Goal: Information Seeking & Learning: Learn about a topic

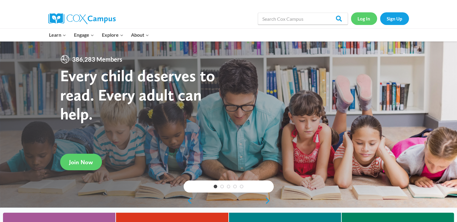
click at [354, 24] on link "Log In" at bounding box center [364, 18] width 26 height 12
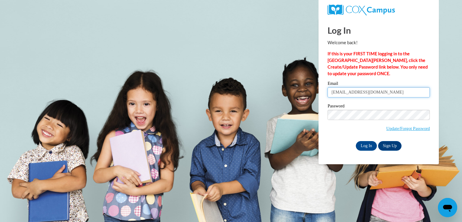
click at [391, 87] on input "eringer@shelteringarmsforkids.com" at bounding box center [378, 92] width 102 height 10
click at [410, 92] on input "eringer@shelteringarmsforkids.com" at bounding box center [378, 92] width 102 height 10
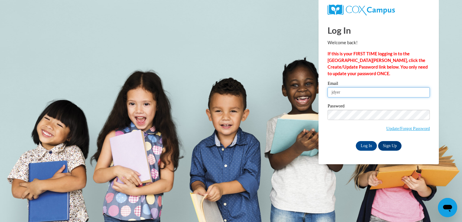
type input "[EMAIL_ADDRESS][DOMAIN_NAME]"
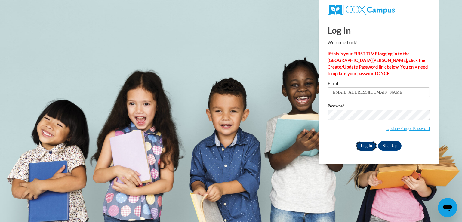
click at [364, 146] on input "Log In" at bounding box center [366, 146] width 21 height 10
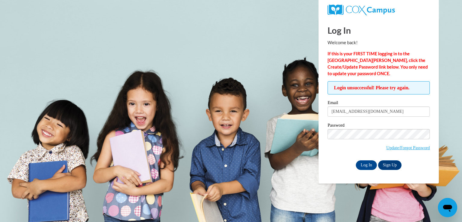
click at [366, 128] on label "Password" at bounding box center [378, 126] width 102 height 6
click at [356, 160] on input "Log In" at bounding box center [366, 165] width 21 height 10
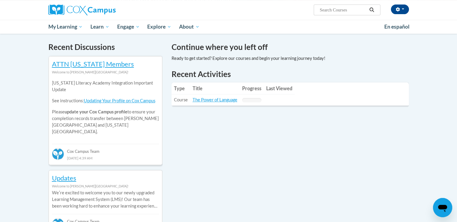
scroll to position [179, 0]
click at [103, 63] on link "ATTN Georgia Members" at bounding box center [93, 64] width 82 height 8
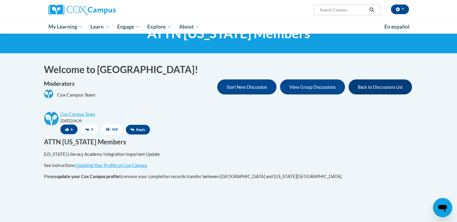
scroll to position [27, 0]
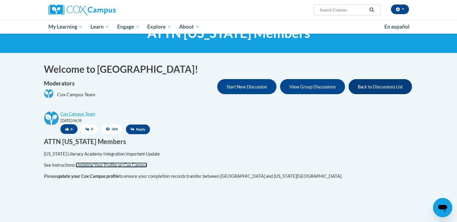
click at [109, 164] on link "Updating Your Profile on Cox Campus" at bounding box center [112, 164] width 72 height 5
click at [403, 9] on span "button" at bounding box center [403, 8] width 2 height 1
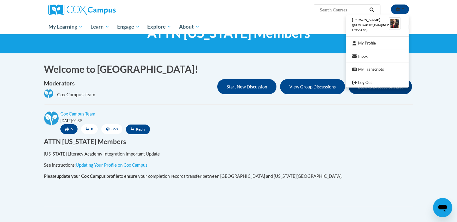
click at [395, 26] on img at bounding box center [395, 23] width 12 height 12
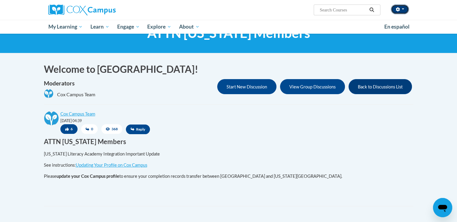
click at [400, 11] on button "button" at bounding box center [400, 10] width 18 height 10
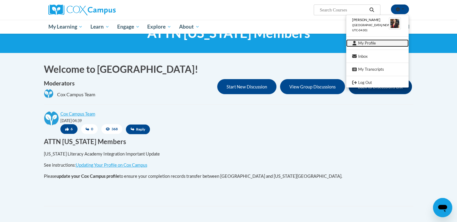
click at [365, 41] on link "My Profile" at bounding box center [377, 43] width 63 height 8
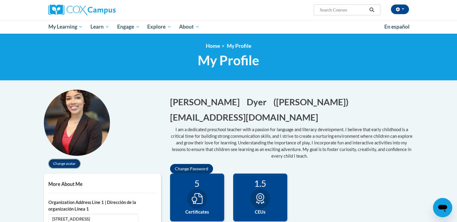
click at [66, 162] on button "Change avatar" at bounding box center [64, 164] width 32 height 10
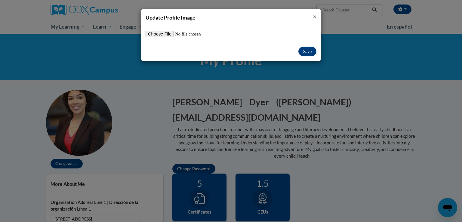
click at [315, 17] on span "×" at bounding box center [315, 17] width 4 height 8
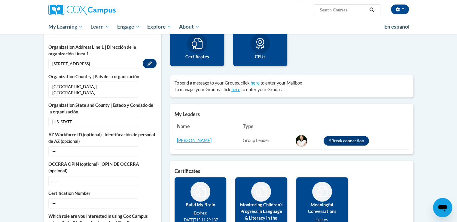
scroll to position [155, 0]
click at [122, 146] on span "—" at bounding box center [93, 151] width 90 height 10
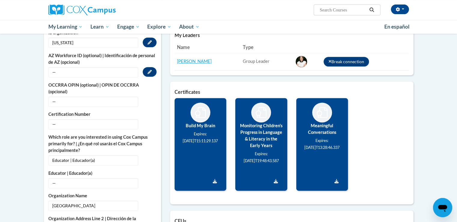
scroll to position [234, 0]
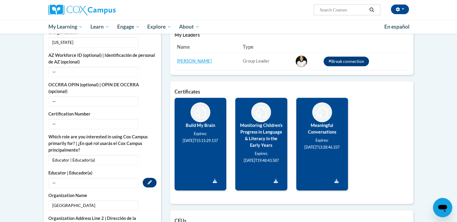
click at [82, 179] on span "—" at bounding box center [93, 183] width 90 height 10
click at [81, 178] on span "—" at bounding box center [93, 183] width 90 height 10
click at [54, 178] on span "—" at bounding box center [93, 183] width 90 height 10
click at [58, 178] on span "—" at bounding box center [93, 183] width 90 height 10
click at [149, 180] on icon "Custom profile fields" at bounding box center [150, 182] width 4 height 4
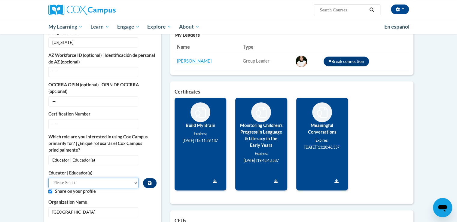
click at [99, 178] on select "Please Select Early Learning/Daycare Teacher/Family Home Care Provider | Maestr…" at bounding box center [93, 183] width 90 height 10
select select "5e2af403-4f2c-4e49-a02f-103e55d7b75b"
click at [48, 178] on select "Please Select Early Learning/Daycare Teacher/Family Home Care Provider | Maestr…" at bounding box center [93, 183] width 90 height 10
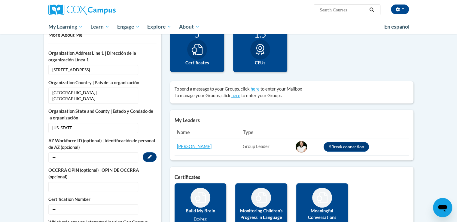
scroll to position [149, 0]
click at [148, 152] on button "Edit" at bounding box center [150, 157] width 14 height 10
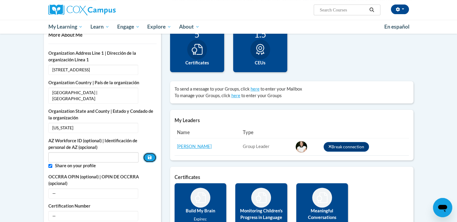
click at [148, 152] on button "Custom profile fields" at bounding box center [149, 157] width 13 height 10
click at [124, 152] on input "Custom profile fields" at bounding box center [93, 157] width 90 height 10
click at [152, 152] on button "Custom profile fields" at bounding box center [149, 157] width 13 height 10
click at [49, 164] on input "Custom profile fields" at bounding box center [50, 166] width 4 height 4
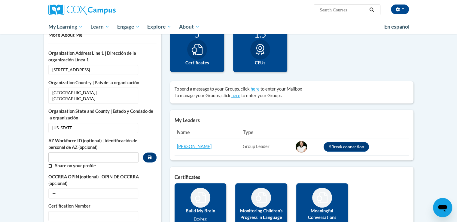
click at [49, 164] on input "Custom profile fields" at bounding box center [50, 166] width 4 height 4
checkbox input "true"
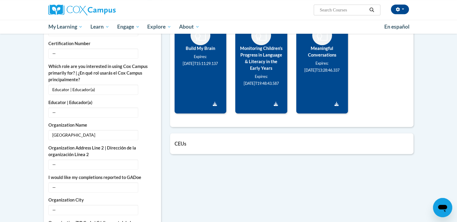
scroll to position [310, 0]
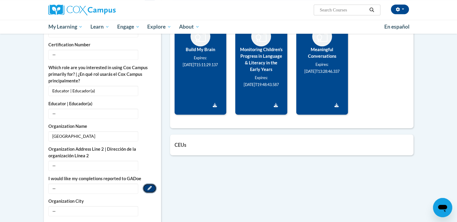
click at [152, 183] on button "Edit" at bounding box center [150, 188] width 14 height 10
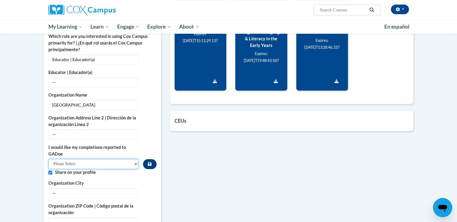
click at [114, 159] on select "Please Select Yes No" at bounding box center [93, 164] width 90 height 10
select select "603ba6f8-c7dd-435b-84cd-d4c8cfb77024"
click at [48, 159] on select "Please Select Yes No" at bounding box center [93, 164] width 90 height 10
click at [144, 77] on button "Edit" at bounding box center [150, 82] width 14 height 10
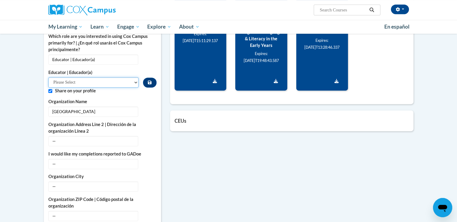
click at [118, 77] on select "Please Select Early Learning/Daycare Teacher/Family Home Care Provider | Maestr…" at bounding box center [93, 82] width 90 height 10
click at [48, 77] on select "Please Select Early Learning/Daycare Teacher/Family Home Care Provider | Maestr…" at bounding box center [93, 82] width 90 height 10
click at [134, 77] on select "Please Select Early Learning/Daycare Teacher/Family Home Care Provider | Maestr…" at bounding box center [93, 82] width 90 height 10
select select "5e2af403-4f2c-4e49-a02f-103e55d7b75b"
click at [48, 77] on select "Please Select Early Learning/Daycare Teacher/Family Home Care Provider | Maestr…" at bounding box center [93, 82] width 90 height 10
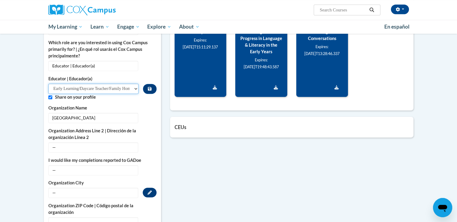
scroll to position [341, 0]
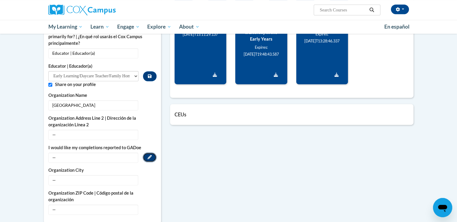
click at [145, 152] on button "Edit" at bounding box center [150, 157] width 14 height 10
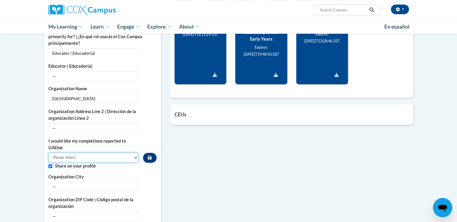
click at [89, 152] on select "Please Select Yes No" at bounding box center [93, 157] width 90 height 10
select select "603ba6f8-c7dd-435b-84cd-d4c8cfb77024"
click at [48, 152] on select "Please Select Yes No" at bounding box center [93, 157] width 90 height 10
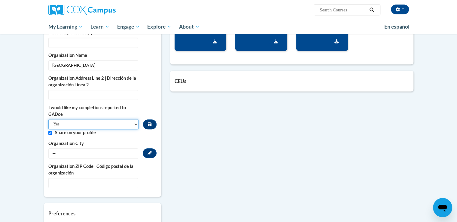
scroll to position [374, 0]
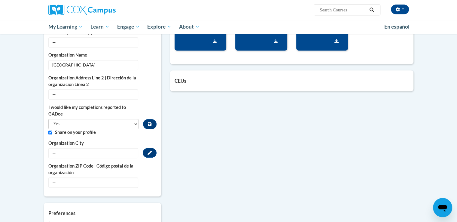
click at [93, 149] on span "—" at bounding box center [93, 153] width 90 height 10
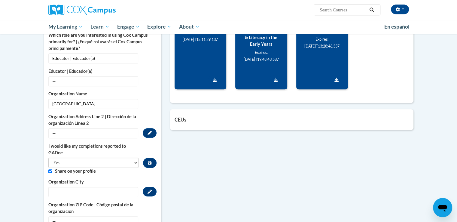
scroll to position [335, 0]
click at [147, 76] on button "Edit" at bounding box center [150, 81] width 14 height 10
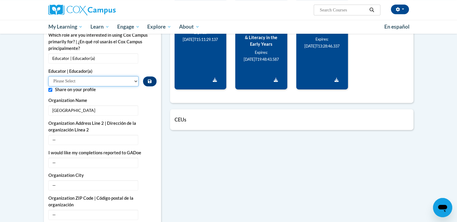
click at [121, 76] on select "Please Select Early Learning/Daycare Teacher/Family Home Care Provider | Maestr…" at bounding box center [93, 81] width 90 height 10
select select "5e2af403-4f2c-4e49-a02f-103e55d7b75b"
click at [48, 76] on select "Please Select Early Learning/Daycare Teacher/Family Home Care Provider | Maestr…" at bounding box center [93, 81] width 90 height 10
click at [148, 79] on icon "Custom profile fields" at bounding box center [150, 81] width 4 height 4
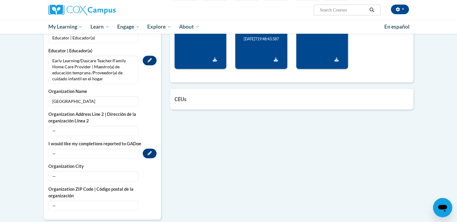
scroll to position [356, 0]
click at [147, 148] on button "Edit" at bounding box center [150, 153] width 14 height 10
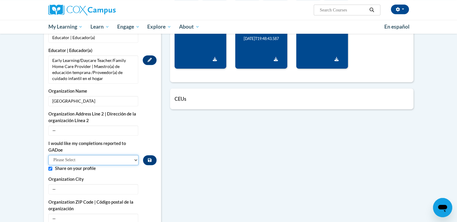
click select "Please Select Yes No"
select select "603ba6f8-c7dd-435b-84cd-d4c8cfb77024"
click select "Please Select Yes No"
click icon "Custom profile fields"
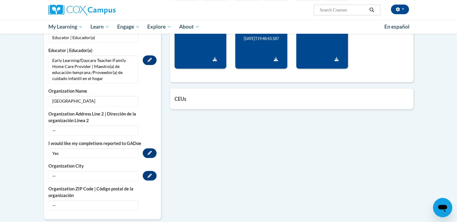
click span "—"
click button "Edit"
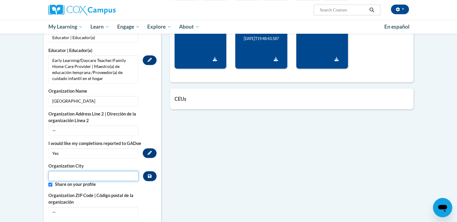
click input "Metadata input"
type input "Atlanta"
click button "Custom profile fields"
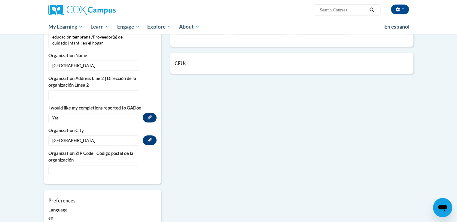
scroll to position [392, 0]
click span "—"
click button "Edit"
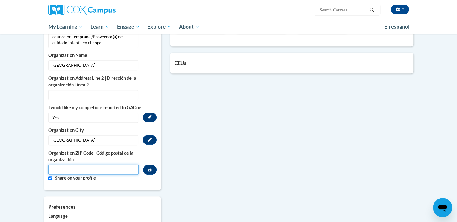
click input "Metadata input"
type input "30312"
click icon "Custom profile fields"
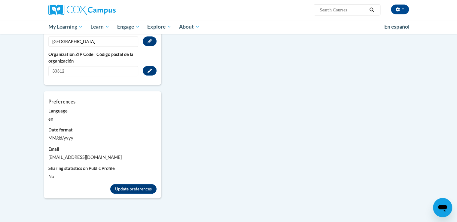
scroll to position [491, 0]
click button "Update preferences"
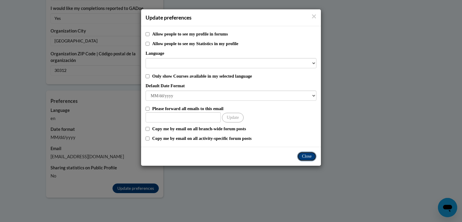
click button "Close"
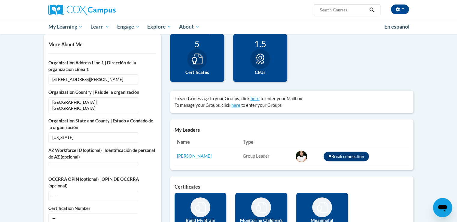
scroll to position [0, 0]
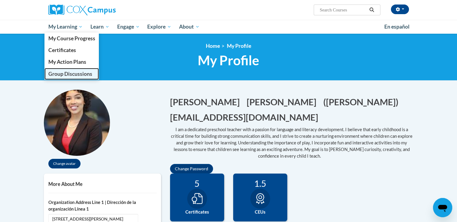
click span "Group Discussions"
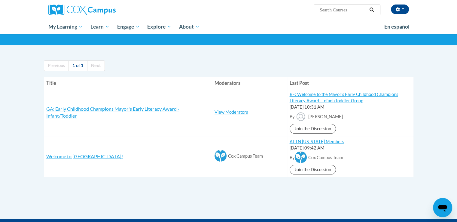
scroll to position [29, 0]
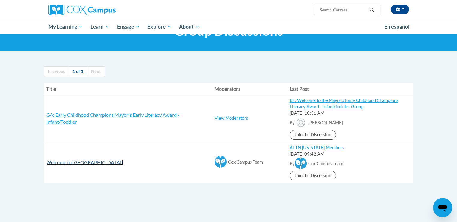
click at [74, 163] on span "Welcome to [PERSON_NAME][GEOGRAPHIC_DATA]!" at bounding box center [84, 162] width 77 height 6
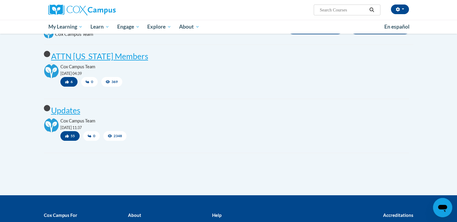
scroll to position [87, 0]
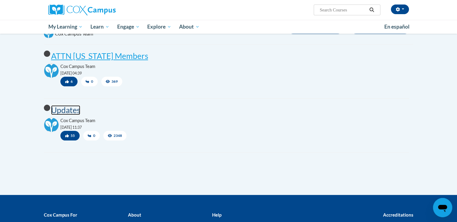
click at [74, 112] on post "Updates" at bounding box center [65, 110] width 29 height 10
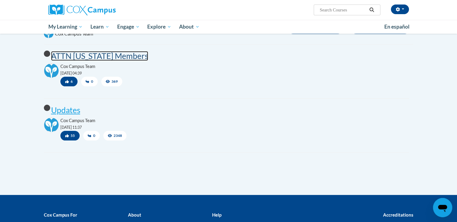
click at [81, 56] on post "ATTN [US_STATE] Members" at bounding box center [99, 56] width 97 height 10
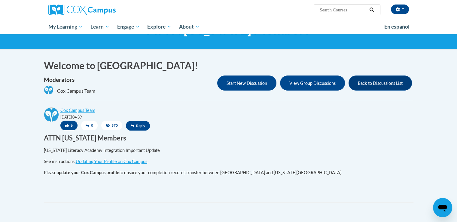
scroll to position [31, 0]
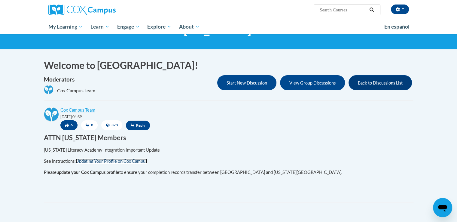
click at [118, 161] on link "Updating Your Profile on Cox Campus" at bounding box center [112, 160] width 72 height 5
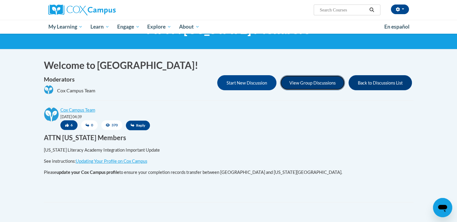
click at [294, 85] on button "View Group Discussions" at bounding box center [312, 82] width 65 height 15
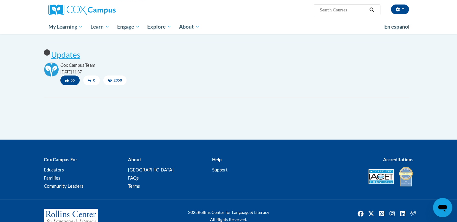
scroll to position [10, 0]
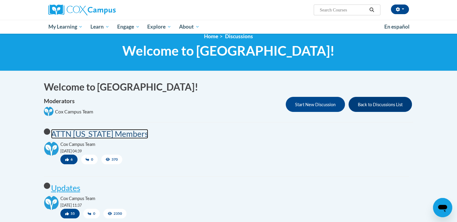
click at [112, 135] on post "ATTN [US_STATE] Members" at bounding box center [99, 134] width 97 height 10
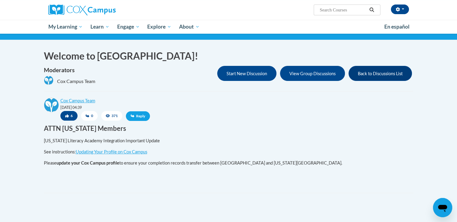
scroll to position [41, 0]
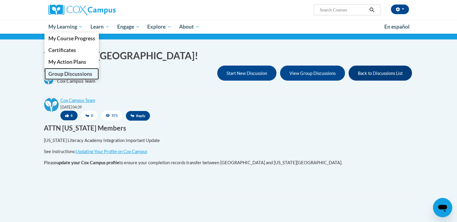
click at [79, 75] on span "Group Discussions" at bounding box center [70, 74] width 44 height 6
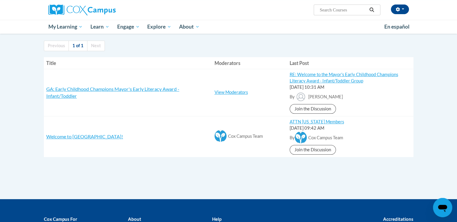
scroll to position [55, 0]
click at [142, 90] on span "GA: Early Childhood Champions Mayor's Early Literacy Award - Infant/Toddler" at bounding box center [112, 92] width 133 height 13
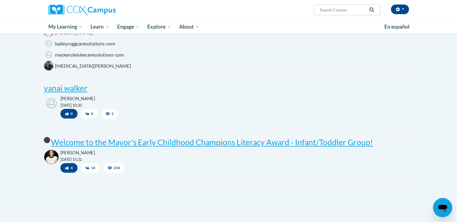
scroll to position [39, 0]
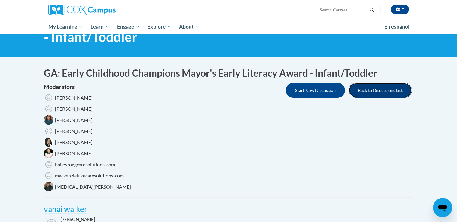
click at [402, 96] on button "Back to Discussions List" at bounding box center [380, 90] width 63 height 15
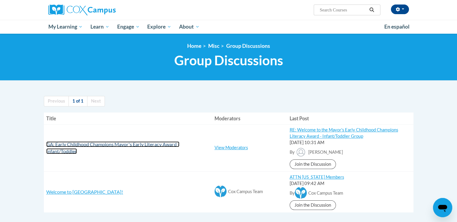
click at [160, 144] on span "GA: Early Childhood Champions Mayor's Early Literacy Award - Infant/Toddler" at bounding box center [112, 147] width 133 height 13
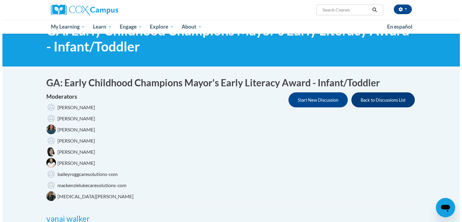
scroll to position [29, 0]
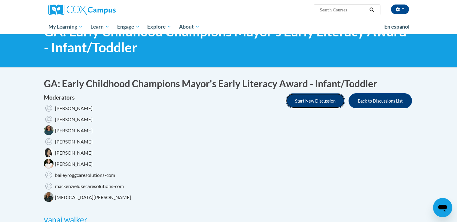
click at [323, 106] on button "Start New Discussion" at bounding box center [315, 100] width 59 height 15
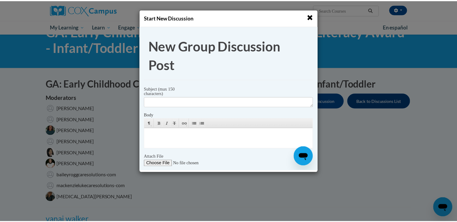
scroll to position [0, 0]
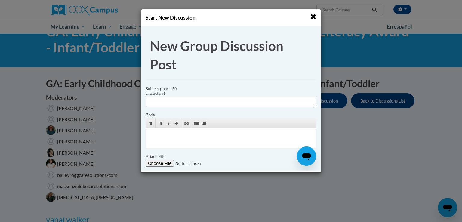
click at [313, 17] on span "button" at bounding box center [313, 17] width 6 height 6
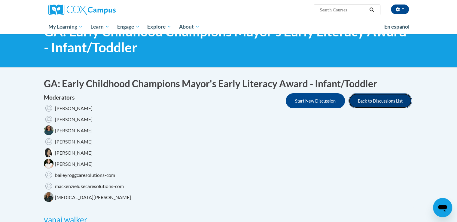
click at [387, 98] on button "Back to Discussions List" at bounding box center [380, 100] width 63 height 15
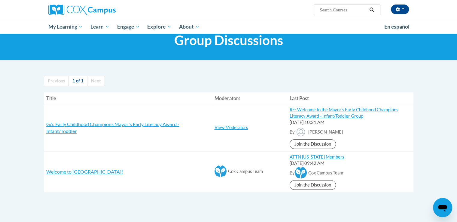
scroll to position [50, 0]
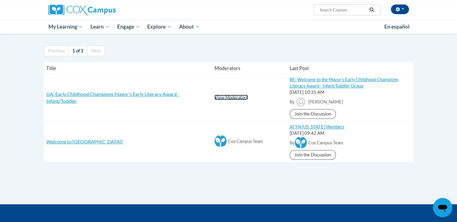
click at [230, 98] on link "View Moderators" at bounding box center [231, 97] width 33 height 5
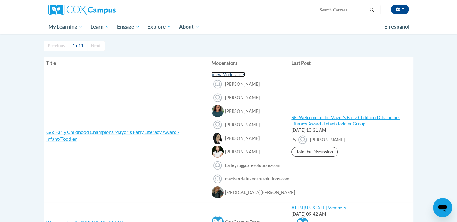
scroll to position [54, 0]
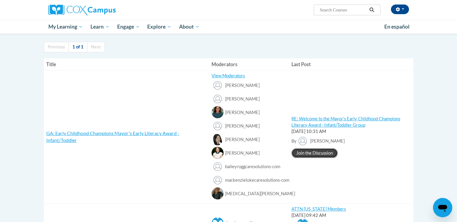
click at [316, 155] on link "Join the Discussion" at bounding box center [315, 153] width 46 height 10
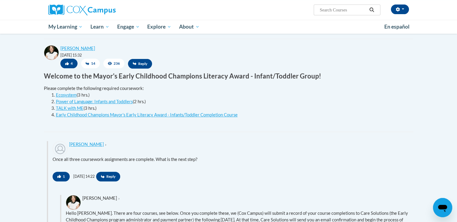
scroll to position [198, 0]
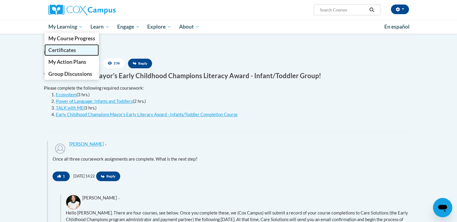
click at [68, 52] on span "Certificates" at bounding box center [62, 50] width 28 height 6
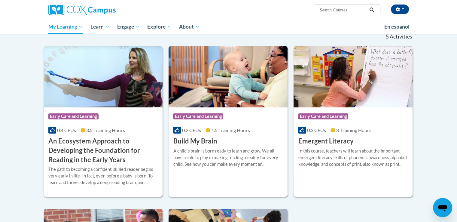
scroll to position [64, 0]
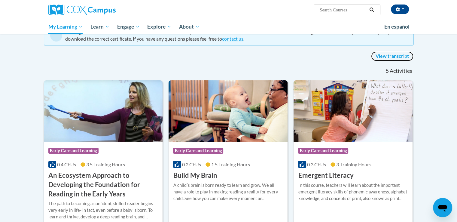
click at [396, 56] on link "View transcript" at bounding box center [392, 56] width 42 height 10
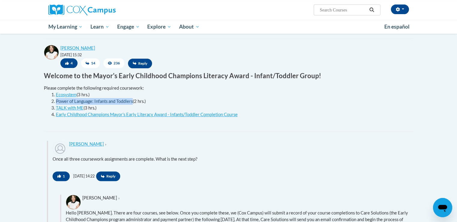
drag, startPoint x: 133, startPoint y: 101, endPoint x: 57, endPoint y: 101, distance: 77.0
click at [57, 101] on li "Power of Language: Infants and Toddlers (2 hrs.)" at bounding box center [232, 101] width 353 height 7
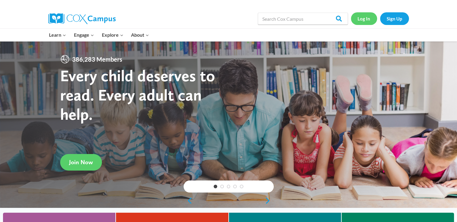
click at [362, 21] on link "Log In" at bounding box center [364, 18] width 26 height 12
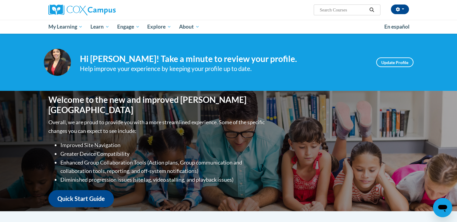
click at [347, 11] on input "Search..." at bounding box center [343, 9] width 48 height 7
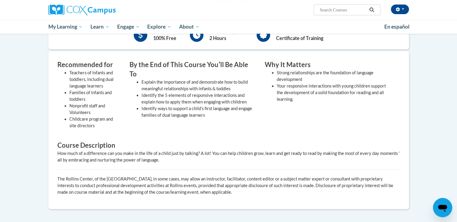
scroll to position [174, 0]
click at [85, 149] on div "How much of a difference can you make in the life of a child just by talking? A…" at bounding box center [228, 155] width 343 height 13
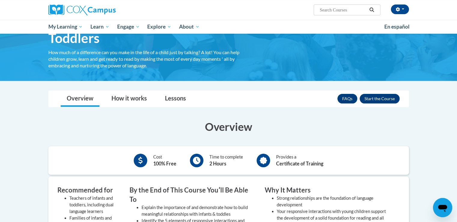
scroll to position [47, 0]
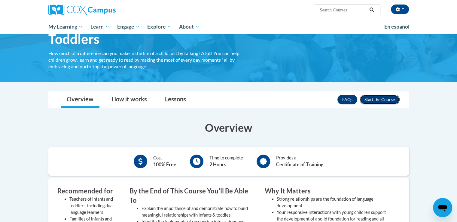
click at [378, 101] on button "Enroll" at bounding box center [380, 100] width 40 height 10
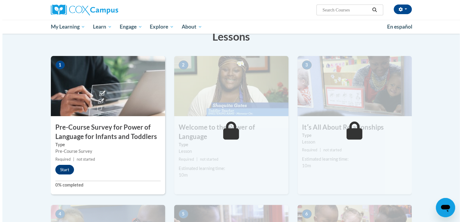
scroll to position [101, 0]
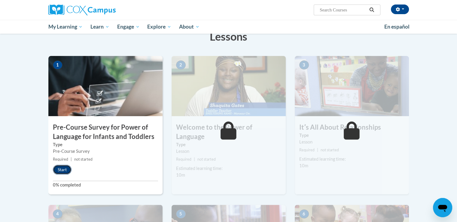
click at [67, 170] on button "Start" at bounding box center [62, 170] width 19 height 10
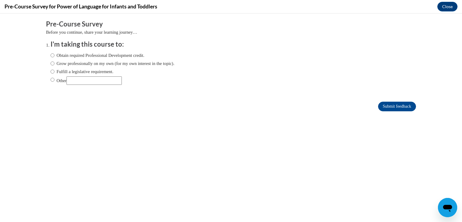
scroll to position [0, 0]
click at [50, 54] on input "Obtain required Professional Development credit." at bounding box center [52, 55] width 4 height 7
radio input "true"
click at [393, 108] on input "Submit feedback" at bounding box center [397, 107] width 38 height 10
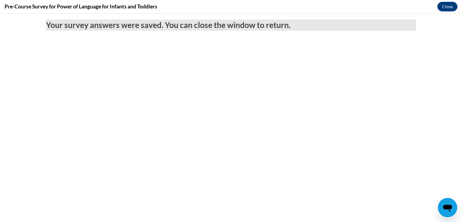
click at [444, 11] on div "Pre-Course Survey for Power of Language for Infants and Toddlers Close" at bounding box center [231, 7] width 462 height 14
click at [445, 9] on button "Close" at bounding box center [447, 7] width 20 height 10
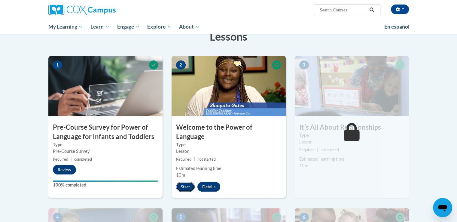
click at [179, 182] on button "Start" at bounding box center [185, 187] width 19 height 10
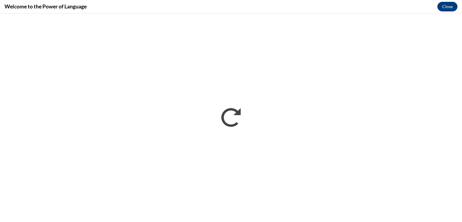
click at [444, 12] on div "Welcome to the Power of Language Close" at bounding box center [231, 7] width 462 height 14
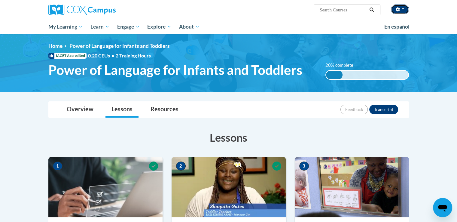
click at [402, 9] on span "button" at bounding box center [403, 8] width 2 height 1
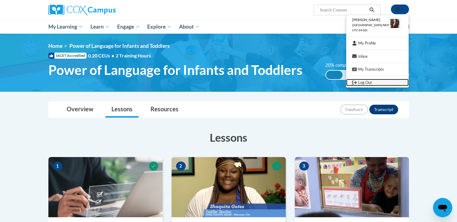
click at [372, 80] on link "Log Out" at bounding box center [377, 83] width 63 height 8
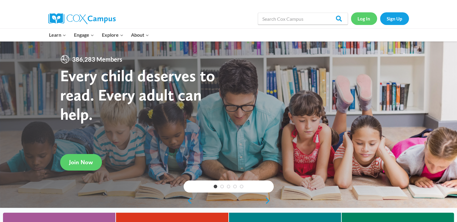
click at [361, 22] on link "Log In" at bounding box center [364, 18] width 26 height 12
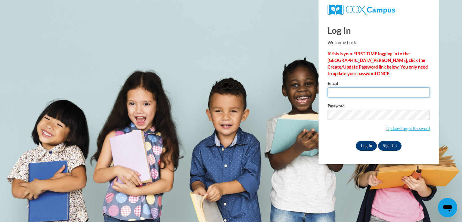
type input "[EMAIL_ADDRESS][DOMAIN_NAME]"
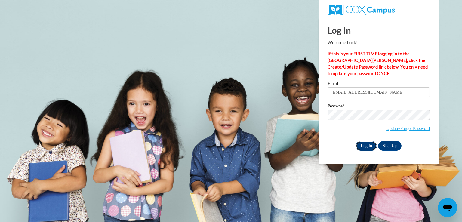
click at [365, 142] on input "Log In" at bounding box center [366, 146] width 21 height 10
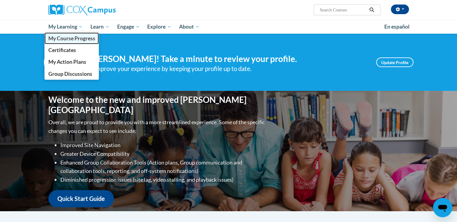
click at [71, 35] on span "My Course Progress" at bounding box center [71, 38] width 47 height 6
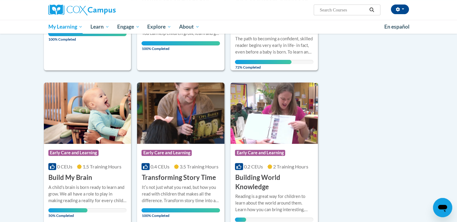
scroll to position [150, 0]
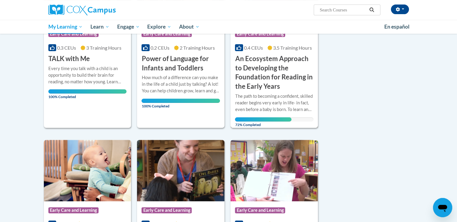
click at [283, 87] on h3 "An Ecosystem Approach to Developing the Foundation for Reading in the Early Yea…" at bounding box center [274, 72] width 78 height 37
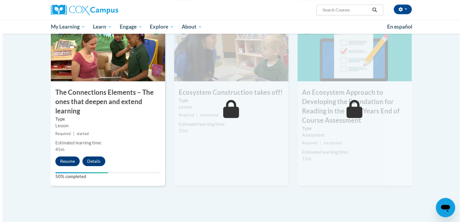
scroll to position [481, 0]
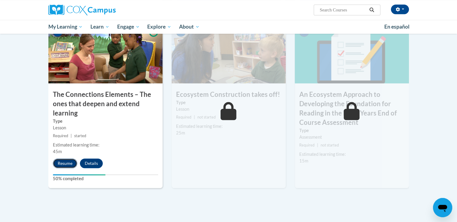
click at [62, 158] on button "Resume" at bounding box center [65, 163] width 24 height 10
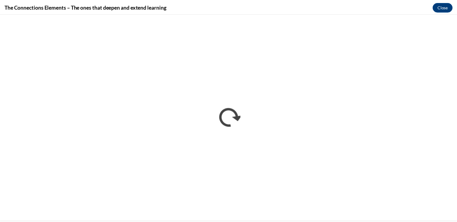
scroll to position [0, 0]
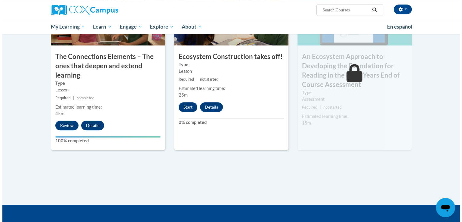
scroll to position [473, 0]
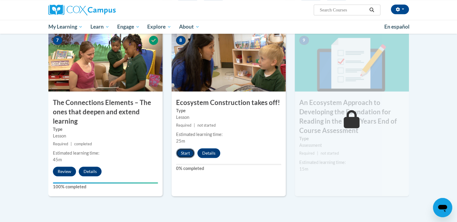
click at [187, 153] on button "Start" at bounding box center [185, 153] width 19 height 10
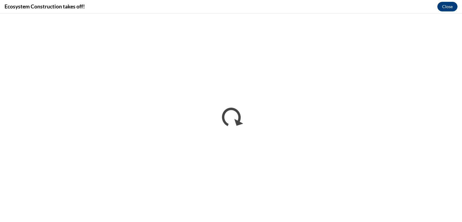
scroll to position [0, 0]
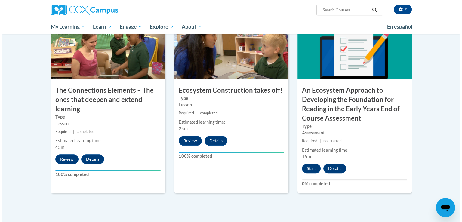
scroll to position [485, 0]
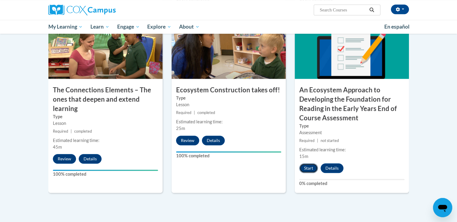
click at [310, 167] on button "Start" at bounding box center [308, 168] width 19 height 10
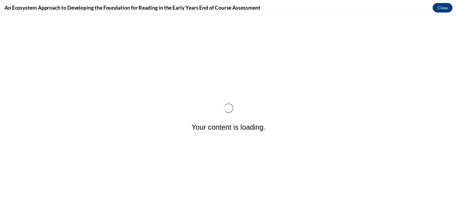
scroll to position [0, 0]
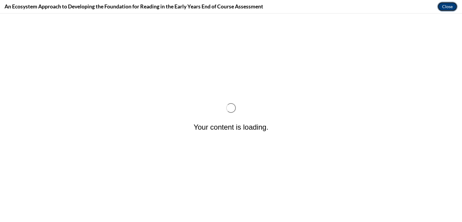
click at [450, 5] on button "Close" at bounding box center [447, 7] width 20 height 10
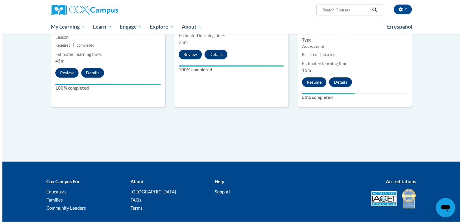
scroll to position [511, 0]
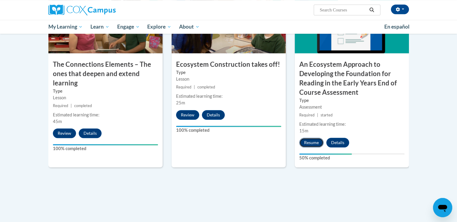
click at [313, 139] on button "Resume" at bounding box center [311, 143] width 24 height 10
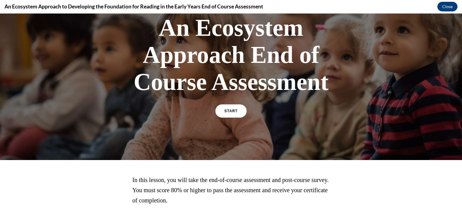
scroll to position [77, 0]
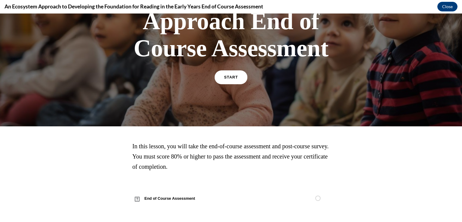
click at [237, 78] on link "START" at bounding box center [230, 77] width 33 height 14
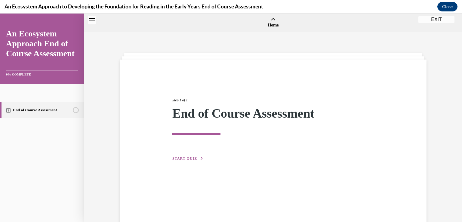
scroll to position [19, 0]
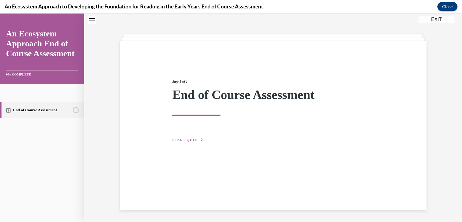
click at [200, 139] on icon "button" at bounding box center [202, 139] width 4 height 3
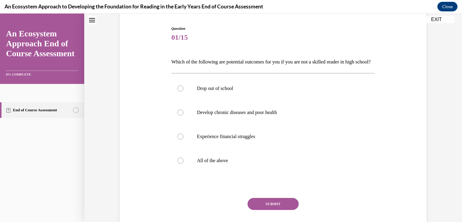
scroll to position [58, 0]
click at [231, 91] on p "Drop out of school" at bounding box center [278, 88] width 163 height 6
click at [183, 91] on input "Drop out of school" at bounding box center [180, 88] width 6 height 6
radio input "true"
click at [281, 210] on button "SUBMIT" at bounding box center [272, 203] width 51 height 12
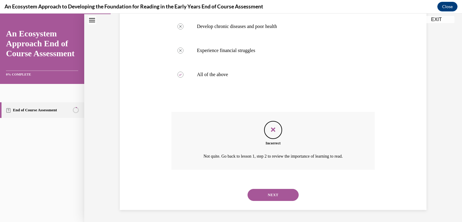
scroll to position [154, 0]
click at [285, 192] on button "NEXT" at bounding box center [272, 195] width 51 height 12
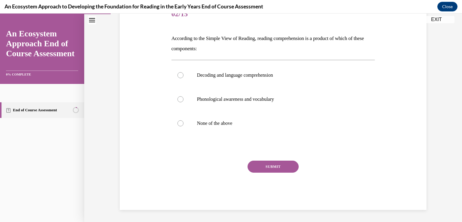
scroll to position [67, 0]
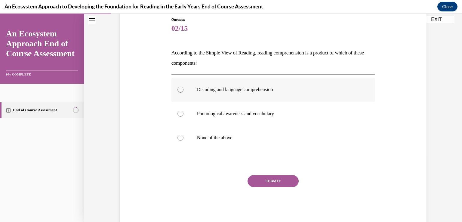
click at [242, 85] on label "Decoding and language comprehension" at bounding box center [273, 90] width 204 height 24
click at [183, 87] on input "Decoding and language comprehension" at bounding box center [180, 90] width 6 height 6
radio input "true"
click at [274, 182] on button "SUBMIT" at bounding box center [272, 181] width 51 height 12
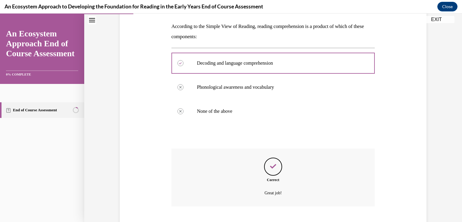
scroll to position [130, 0]
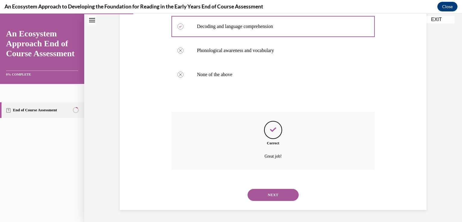
click at [280, 200] on button "NEXT" at bounding box center [272, 195] width 51 height 12
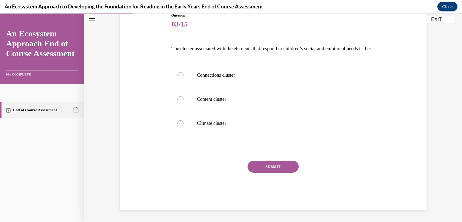
scroll to position [67, 0]
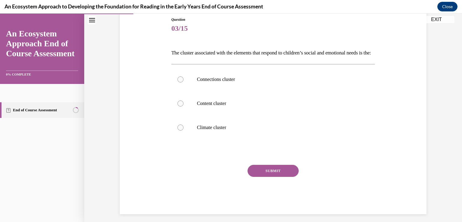
click at [176, 57] on p "The cluster associated with the elements that respond to children’s social and …" at bounding box center [273, 53] width 204 height 10
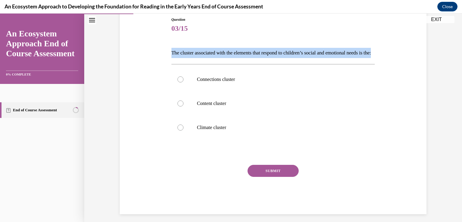
click at [176, 57] on p "The cluster associated with the elements that respond to children’s social and …" at bounding box center [273, 53] width 204 height 10
copy p "The cluster associated with the elements that respond to children’s social and …"
click at [194, 132] on label "Climate cluster" at bounding box center [273, 127] width 204 height 24
click at [183, 130] on input "Climate cluster" at bounding box center [180, 127] width 6 height 6
radio input "true"
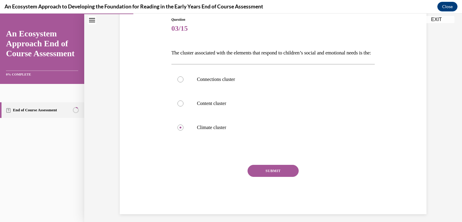
click at [285, 177] on button "SUBMIT" at bounding box center [272, 171] width 51 height 12
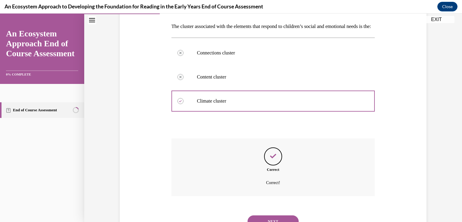
scroll to position [130, 0]
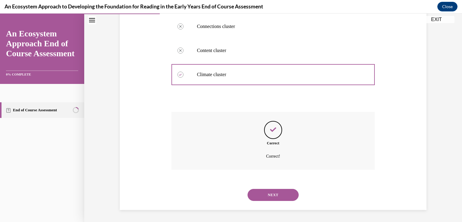
click at [263, 194] on button "NEXT" at bounding box center [272, 195] width 51 height 12
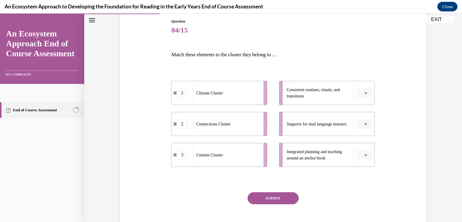
scroll to position [66, 0]
click at [364, 122] on icon "button" at bounding box center [365, 123] width 3 height 3
click at [359, 158] on span "2" at bounding box center [359, 160] width 2 height 5
click at [360, 155] on span "Please select an option" at bounding box center [361, 154] width 2 height 6
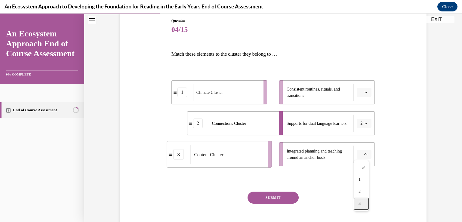
click at [361, 201] on div "3" at bounding box center [360, 203] width 15 height 12
click at [365, 94] on button "button" at bounding box center [364, 92] width 15 height 9
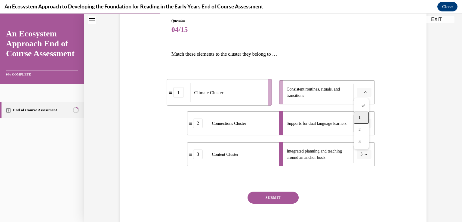
click at [360, 115] on span "1" at bounding box center [359, 117] width 2 height 5
click at [282, 194] on button "SUBMIT" at bounding box center [272, 197] width 51 height 12
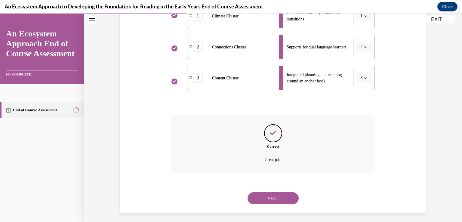
scroll to position [145, 0]
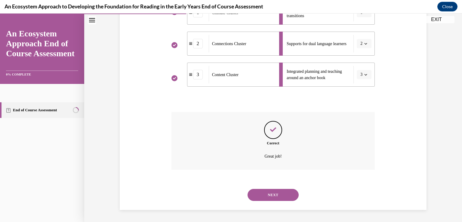
click at [273, 200] on button "NEXT" at bounding box center [272, 195] width 51 height 12
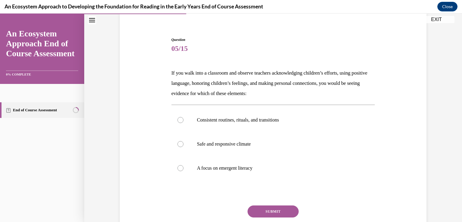
scroll to position [51, 0]
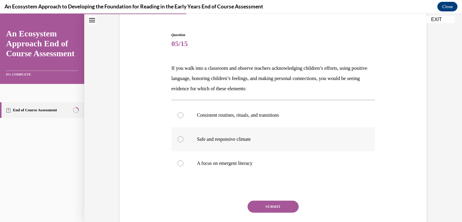
click at [242, 139] on p "Safe and responsive climate" at bounding box center [278, 139] width 163 height 6
click at [183, 139] on input "Safe and responsive climate" at bounding box center [180, 139] width 6 height 6
radio input "true"
click at [261, 209] on button "SUBMIT" at bounding box center [272, 206] width 51 height 12
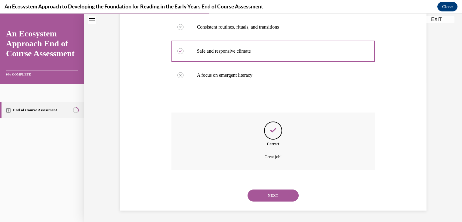
scroll to position [140, 0]
click at [269, 194] on button "NEXT" at bounding box center [272, 195] width 51 height 12
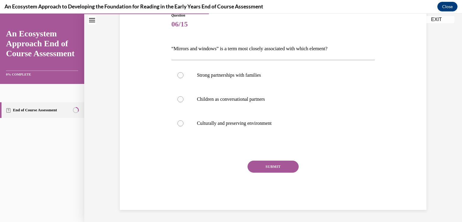
scroll to position [67, 0]
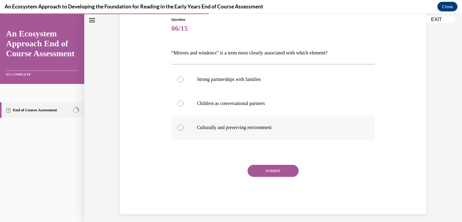
click at [245, 127] on p "Culturally and preserving environment" at bounding box center [278, 127] width 163 height 6
click at [183, 127] on input "Culturally and preserving environment" at bounding box center [180, 127] width 6 height 6
radio input "true"
click at [271, 174] on button "SUBMIT" at bounding box center [272, 171] width 51 height 12
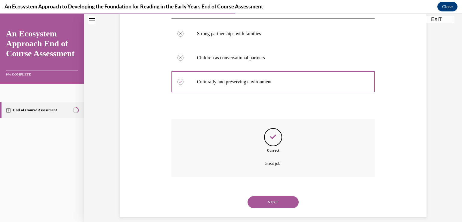
scroll to position [119, 0]
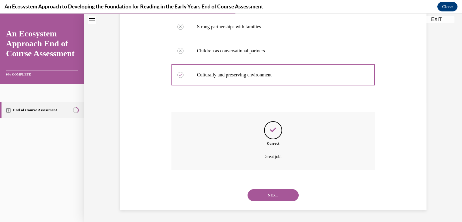
click at [280, 190] on button "NEXT" at bounding box center [272, 195] width 51 height 12
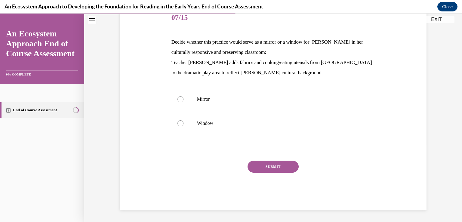
scroll to position [67, 0]
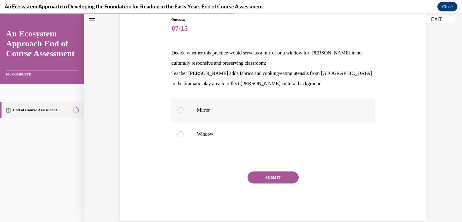
click at [196, 105] on label "Mirror" at bounding box center [273, 110] width 204 height 24
click at [183, 107] on input "Mirror" at bounding box center [180, 110] width 6 height 6
radio input "true"
click at [266, 182] on button "SUBMIT" at bounding box center [272, 177] width 51 height 12
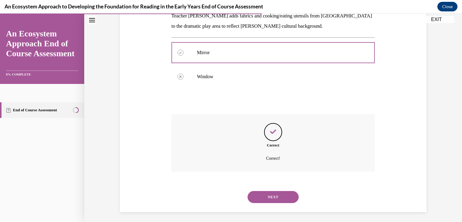
scroll to position [126, 0]
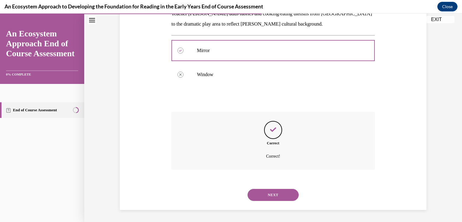
click at [291, 201] on div "NEXT" at bounding box center [273, 195] width 204 height 24
click at [281, 196] on button "NEXT" at bounding box center [272, 195] width 51 height 12
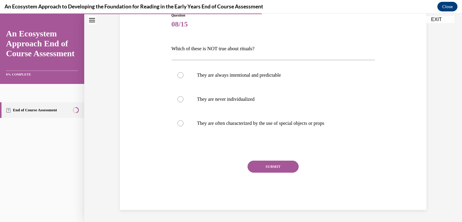
scroll to position [67, 0]
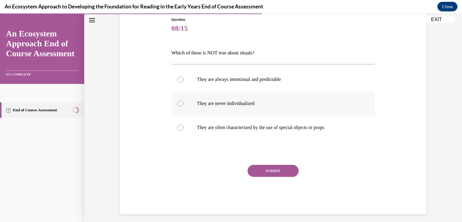
click at [241, 102] on p "They are never individualized" at bounding box center [278, 103] width 163 height 6
click at [183, 102] on input "They are never individualized" at bounding box center [180, 103] width 6 height 6
radio input "true"
click at [264, 171] on button "SUBMIT" at bounding box center [272, 171] width 51 height 12
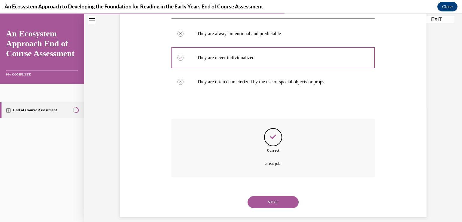
scroll to position [119, 0]
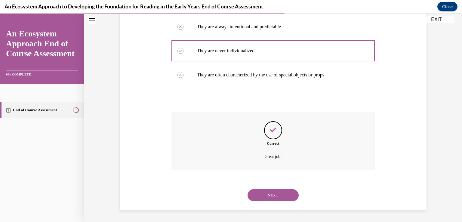
click at [274, 195] on button "NEXT" at bounding box center [272, 195] width 51 height 12
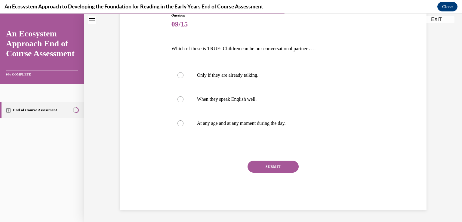
scroll to position [67, 0]
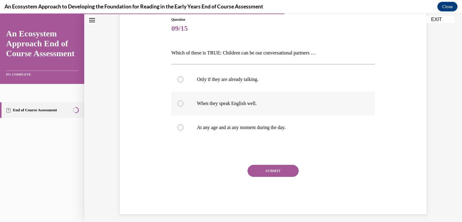
click at [234, 115] on label "When they speak English well." at bounding box center [273, 103] width 204 height 24
click at [183, 106] on input "When they speak English well." at bounding box center [180, 103] width 6 height 6
radio input "true"
drag, startPoint x: 240, startPoint y: 126, endPoint x: 234, endPoint y: 115, distance: 12.5
click at [234, 115] on label "When they speak English well." at bounding box center [273, 103] width 204 height 24
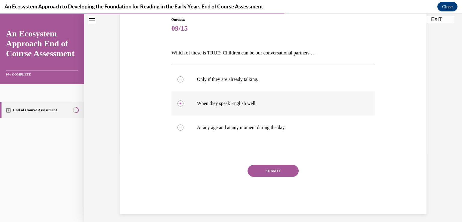
click at [183, 106] on input "When they speak English well." at bounding box center [180, 103] width 6 height 6
click at [244, 126] on p "At any age and at any moment during the day." at bounding box center [278, 127] width 163 height 6
click at [183, 126] on input "At any age and at any moment during the day." at bounding box center [180, 127] width 6 height 6
radio input "true"
click at [261, 175] on button "SUBMIT" at bounding box center [272, 171] width 51 height 12
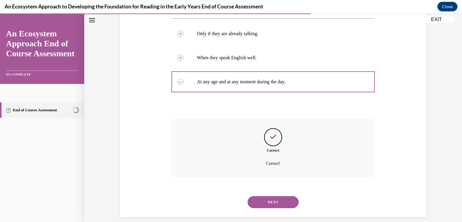
scroll to position [119, 0]
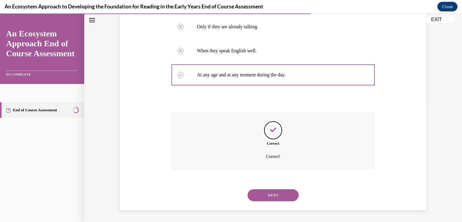
click at [280, 197] on button "NEXT" at bounding box center [272, 195] width 51 height 12
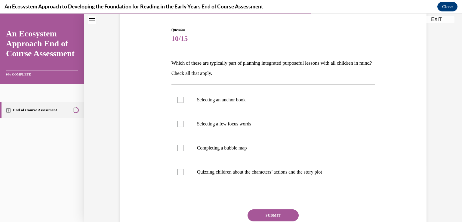
scroll to position [58, 0]
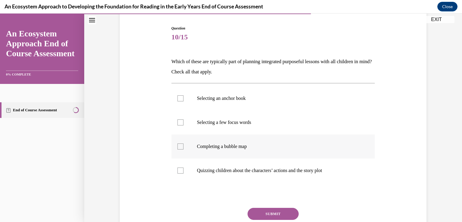
click at [219, 150] on label "Completing a bubble map" at bounding box center [273, 146] width 204 height 24
click at [183, 149] on input "Completing a bubble map" at bounding box center [180, 146] width 6 height 6
checkbox input "true"
click at [219, 126] on label "Selecting a few focus words" at bounding box center [273, 122] width 204 height 24
click at [183, 125] on input "Selecting a few focus words" at bounding box center [180, 122] width 6 height 6
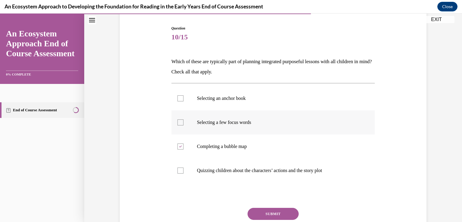
checkbox input "true"
click at [215, 103] on label "Selecting an anchor book" at bounding box center [273, 98] width 204 height 24
click at [183, 101] on input "Selecting an anchor book" at bounding box center [180, 98] width 6 height 6
checkbox input "true"
click at [261, 215] on button "SUBMIT" at bounding box center [272, 214] width 51 height 12
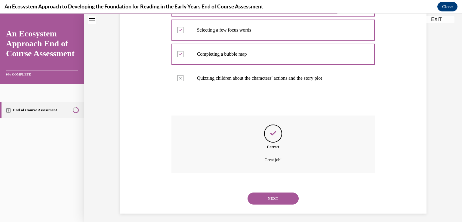
scroll to position [154, 0]
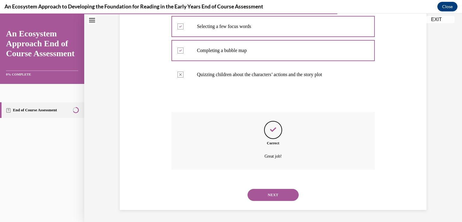
click at [274, 196] on button "NEXT" at bounding box center [272, 195] width 51 height 12
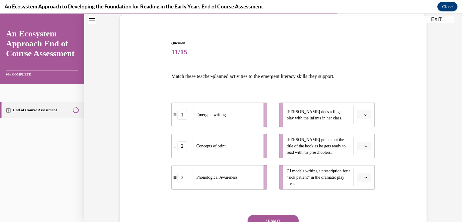
scroll to position [47, 0]
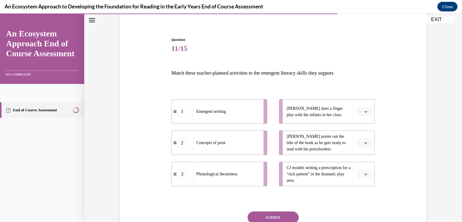
click at [360, 110] on span "Please select an option" at bounding box center [361, 112] width 2 height 6
click at [337, 192] on div "Question 11/15 Match these teacher-planned activities to the emergent literacy …" at bounding box center [273, 149] width 204 height 224
click at [364, 173] on icon "button" at bounding box center [365, 174] width 3 height 3
click at [360, 137] on span "1" at bounding box center [359, 136] width 2 height 5
click at [360, 113] on span "Please select an option" at bounding box center [361, 112] width 2 height 6
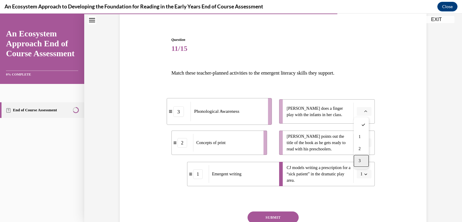
click at [361, 158] on div "3" at bounding box center [360, 161] width 15 height 12
click at [361, 133] on li "Leonardo points out the title of the book as he gets ready to read with his pre…" at bounding box center [327, 142] width 96 height 24
click at [359, 147] on li "Leonardo points out the title of the book as he gets ready to read with his pre…" at bounding box center [327, 142] width 96 height 24
click at [360, 143] on span "Please select an option" at bounding box center [361, 143] width 2 height 6
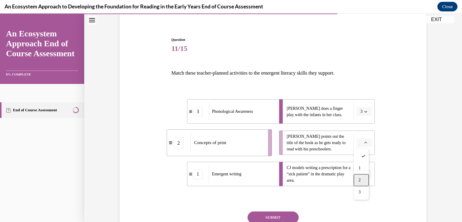
click at [358, 177] on div "2" at bounding box center [360, 180] width 15 height 12
click at [262, 212] on button "SUBMIT" at bounding box center [272, 217] width 51 height 12
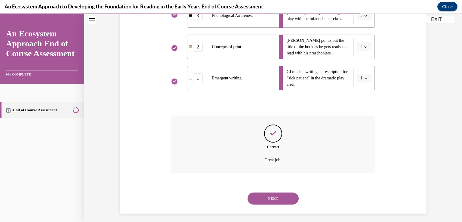
scroll to position [146, 0]
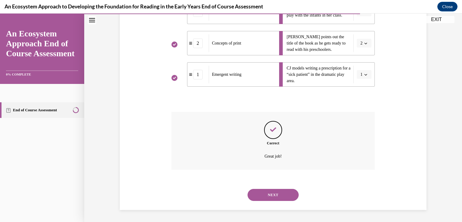
click at [271, 199] on button "NEXT" at bounding box center [272, 195] width 51 height 12
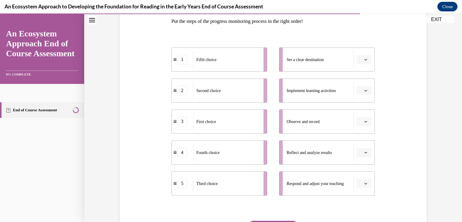
scroll to position [99, 0]
click at [364, 58] on icon "button" at bounding box center [365, 58] width 3 height 3
click at [361, 82] on div "1" at bounding box center [360, 84] width 15 height 12
click at [201, 60] on div "1" at bounding box center [197, 59] width 21 height 10
click at [198, 60] on div "1" at bounding box center [198, 59] width 10 height 10
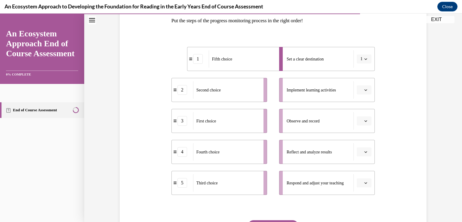
click at [194, 61] on div "1" at bounding box center [198, 59] width 10 height 10
drag, startPoint x: 194, startPoint y: 61, endPoint x: 293, endPoint y: 64, distance: 99.9
click at [293, 64] on div "1" at bounding box center [290, 62] width 21 height 10
click at [360, 62] on button "1" at bounding box center [364, 58] width 15 height 9
click at [363, 69] on div at bounding box center [359, 72] width 15 height 12
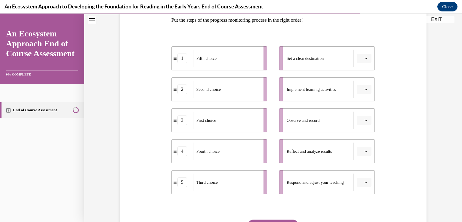
scroll to position [103, 0]
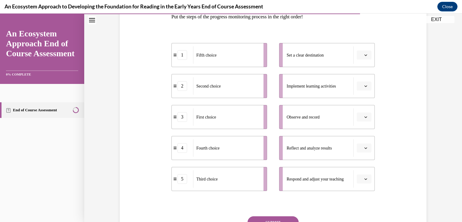
click at [178, 53] on div "1" at bounding box center [182, 55] width 10 height 10
click at [185, 55] on div "1" at bounding box center [182, 55] width 21 height 10
click at [179, 56] on div "1" at bounding box center [182, 55] width 10 height 10
click at [186, 58] on div "1" at bounding box center [181, 55] width 21 height 10
click at [181, 58] on div "1" at bounding box center [182, 55] width 10 height 10
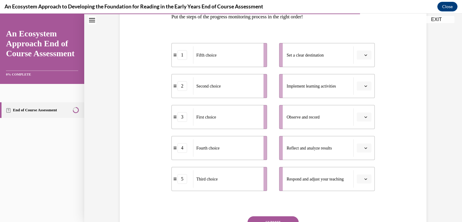
click at [304, 91] on div "Implement learning activities" at bounding box center [319, 85] width 67 height 17
click at [360, 52] on span "Please select an option" at bounding box center [361, 55] width 2 height 6
click at [364, 81] on div "1" at bounding box center [360, 80] width 15 height 12
click at [363, 83] on button "button" at bounding box center [364, 85] width 15 height 9
click at [363, 123] on div "2" at bounding box center [360, 123] width 15 height 12
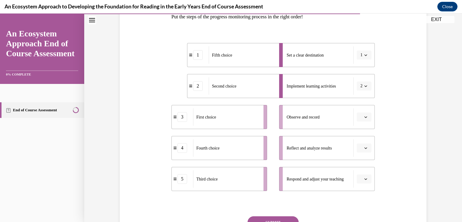
click at [366, 119] on button "button" at bounding box center [364, 116] width 15 height 9
click at [360, 115] on span "Please select an option" at bounding box center [361, 117] width 2 height 6
click at [364, 117] on icon "button" at bounding box center [365, 116] width 3 height 3
click at [362, 167] on div "3" at bounding box center [360, 166] width 15 height 12
click at [365, 151] on button "button" at bounding box center [364, 147] width 15 height 9
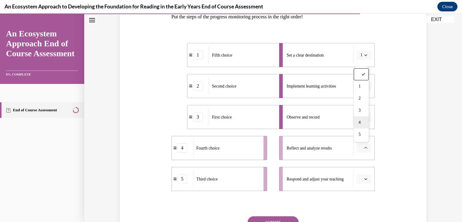
click at [359, 121] on span "4" at bounding box center [359, 122] width 2 height 5
click at [363, 182] on button "button" at bounding box center [364, 178] width 15 height 9
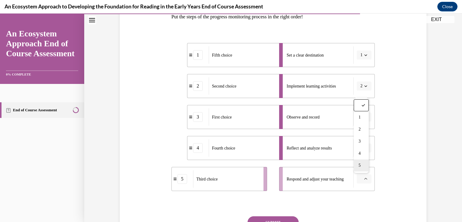
click at [363, 167] on div "5" at bounding box center [360, 165] width 15 height 12
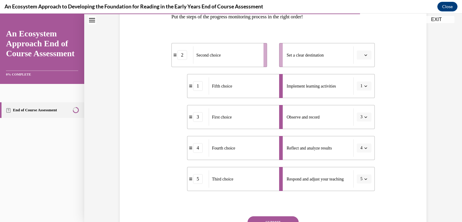
click at [359, 51] on button "button" at bounding box center [364, 54] width 15 height 9
click at [361, 81] on div "1" at bounding box center [360, 80] width 15 height 12
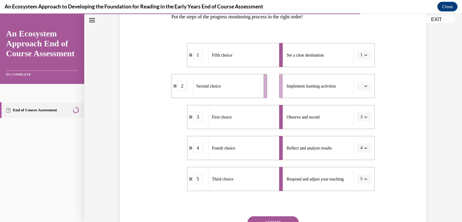
click at [361, 88] on button "button" at bounding box center [364, 85] width 15 height 9
click at [363, 126] on div "2" at bounding box center [360, 123] width 15 height 12
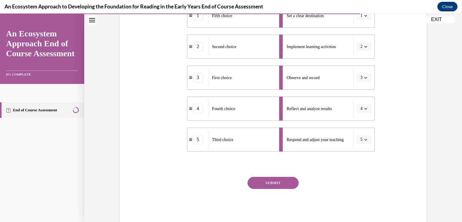
scroll to position [143, 0]
click at [286, 180] on button "SUBMIT" at bounding box center [272, 182] width 51 height 12
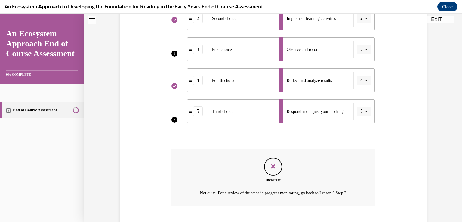
scroll to position [207, 0]
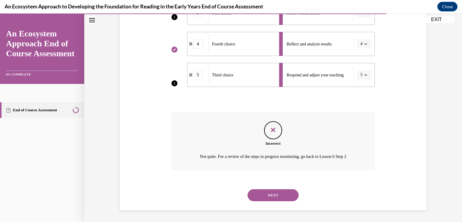
click at [284, 196] on button "NEXT" at bounding box center [272, 195] width 51 height 12
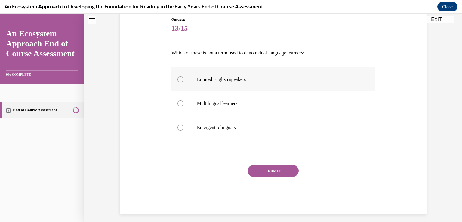
click at [240, 78] on p "Limited English speakers" at bounding box center [278, 79] width 163 height 6
click at [183, 78] on input "Limited English speakers" at bounding box center [180, 79] width 6 height 6
radio input "true"
click at [282, 173] on button "SUBMIT" at bounding box center [272, 171] width 51 height 12
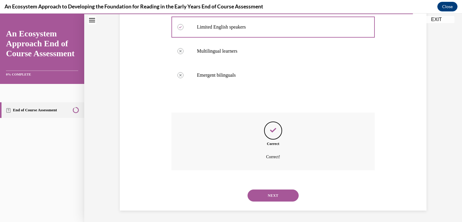
scroll to position [119, 0]
click at [263, 198] on button "NEXT" at bounding box center [272, 195] width 51 height 12
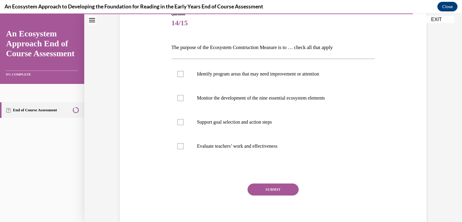
scroll to position [72, 0]
click at [290, 74] on p "Identify program areas that may need improvement or attention" at bounding box center [278, 74] width 163 height 6
click at [183, 74] on input "Identify program areas that may need improvement or attention" at bounding box center [180, 74] width 6 height 6
checkbox input "true"
click at [275, 102] on label "Monitor the development of the nine essential ecosystem elements" at bounding box center [273, 98] width 204 height 24
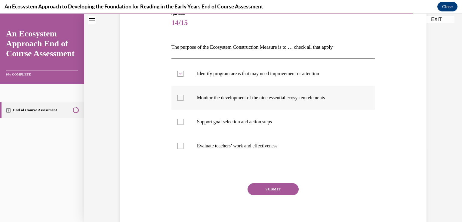
click at [183, 101] on input "Monitor the development of the nine essential ecosystem elements" at bounding box center [180, 98] width 6 height 6
checkbox input "true"
click at [265, 124] on p "Support goal selection and action steps" at bounding box center [278, 122] width 163 height 6
click at [183, 124] on input "Support goal selection and action steps" at bounding box center [180, 122] width 6 height 6
checkbox input "true"
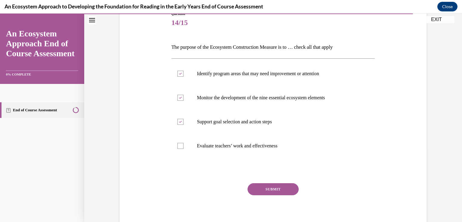
click at [283, 186] on button "SUBMIT" at bounding box center [272, 189] width 51 height 12
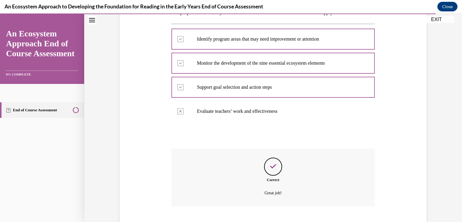
scroll to position [143, 0]
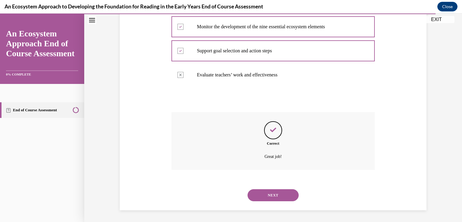
click at [285, 199] on button "NEXT" at bounding box center [272, 195] width 51 height 12
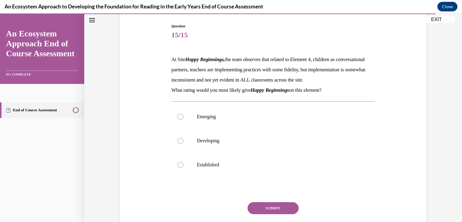
scroll to position [61, 0]
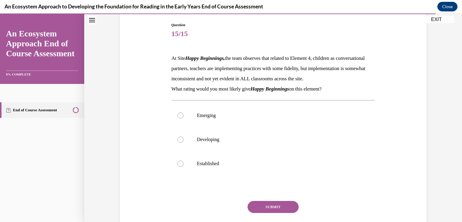
drag, startPoint x: 332, startPoint y: 99, endPoint x: 160, endPoint y: 57, distance: 176.9
click at [160, 57] on div "Question 15/15 At Site Happy Beginnings, the team observes that related to Elem…" at bounding box center [273, 127] width 310 height 246
copy div "At Site Happy Beginnings, the team observes that related to Element 4, children…"
click at [218, 142] on p "Developing" at bounding box center [278, 139] width 163 height 6
click at [183, 142] on input "Developing" at bounding box center [180, 139] width 6 height 6
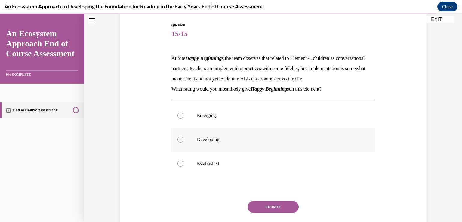
radio input "true"
click at [283, 213] on button "SUBMIT" at bounding box center [272, 207] width 51 height 12
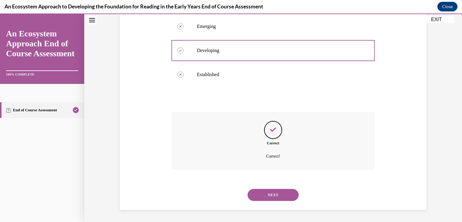
scroll to position [160, 0]
click at [285, 194] on button "NEXT" at bounding box center [272, 195] width 51 height 12
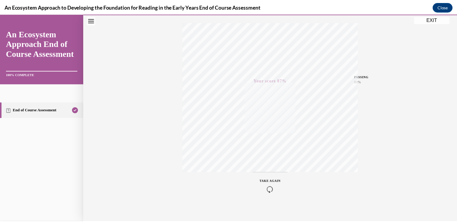
scroll to position [100, 0]
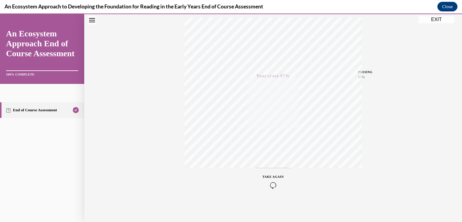
click at [430, 21] on button "EXIT" at bounding box center [436, 19] width 36 height 7
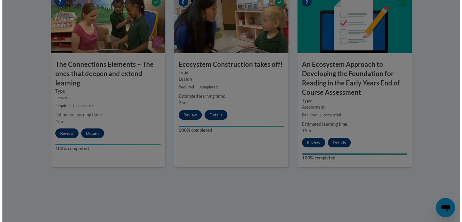
scroll to position [287, 0]
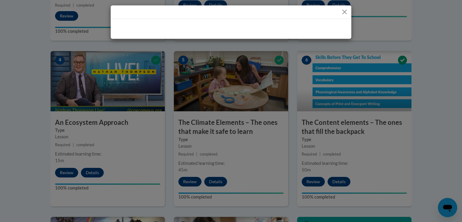
drag, startPoint x: 461, startPoint y: 175, endPoint x: 459, endPoint y: 101, distance: 74.3
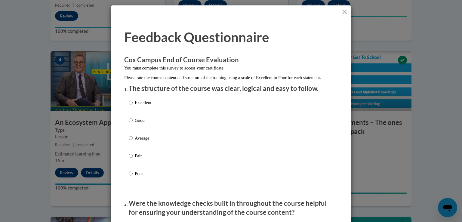
click at [132, 128] on label "Good" at bounding box center [140, 125] width 23 height 16
click at [132, 124] on input "Good" at bounding box center [131, 120] width 4 height 7
radio input "true"
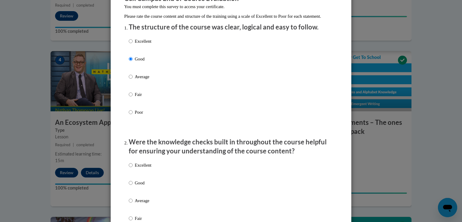
click at [139, 186] on p "Good" at bounding box center [143, 182] width 17 height 7
click at [133, 186] on input "Good" at bounding box center [131, 182] width 4 height 7
radio input "true"
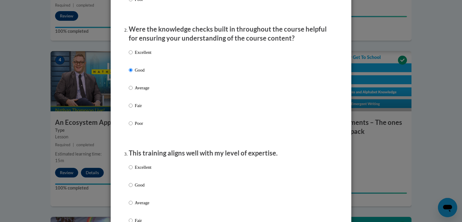
click at [139, 188] on p "Good" at bounding box center [143, 185] width 17 height 7
click at [133, 188] on input "Good" at bounding box center [131, 185] width 4 height 7
radio input "true"
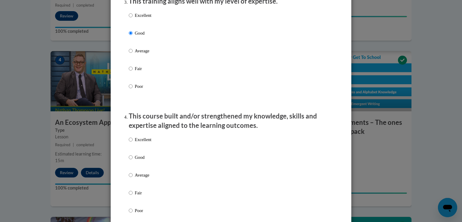
click at [138, 161] on p "Good" at bounding box center [143, 157] width 17 height 7
click at [133, 161] on input "Good" at bounding box center [131, 157] width 4 height 7
radio input "true"
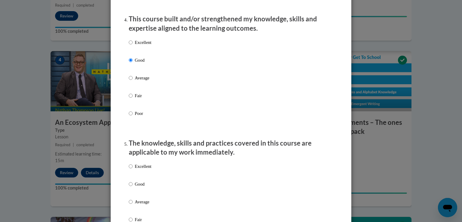
click at [137, 187] on p "Good" at bounding box center [143, 184] width 17 height 7
click at [133, 187] on input "Good" at bounding box center [131, 184] width 4 height 7
radio input "true"
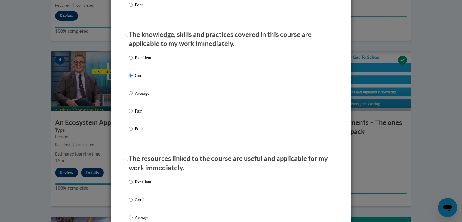
click at [137, 195] on label "Excellent" at bounding box center [140, 187] width 23 height 16
click at [133, 185] on input "Excellent" at bounding box center [131, 182] width 4 height 7
radio input "true"
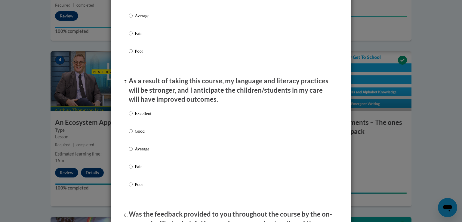
click at [146, 124] on label "Excellent" at bounding box center [140, 118] width 23 height 16
click at [133, 117] on input "Excellent" at bounding box center [131, 113] width 4 height 7
radio input "true"
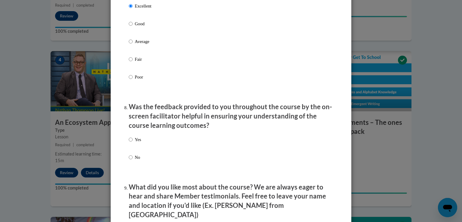
click at [136, 143] on p "Yes" at bounding box center [138, 139] width 6 height 7
click at [133, 143] on input "Yes" at bounding box center [131, 139] width 4 height 7
radio input "true"
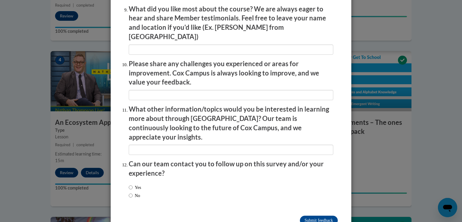
scroll to position [1030, 0]
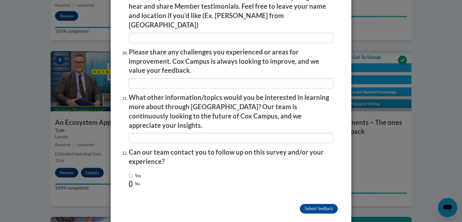
click at [130, 180] on input "No" at bounding box center [131, 183] width 4 height 7
radio input "true"
click at [319, 204] on input "Submit feedback" at bounding box center [319, 209] width 38 height 10
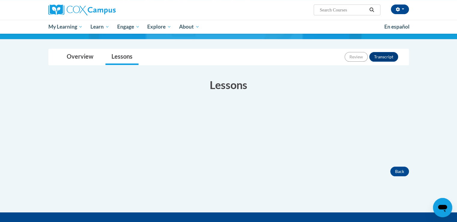
scroll to position [95, 0]
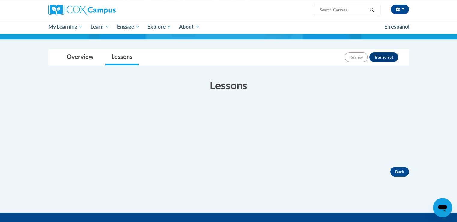
click at [76, 48] on body "[PERSON_NAME] ([GEOGRAPHIC_DATA]/New_York UTC-04:00) My Profile Inbox My Transc…" at bounding box center [228, 108] width 457 height 406
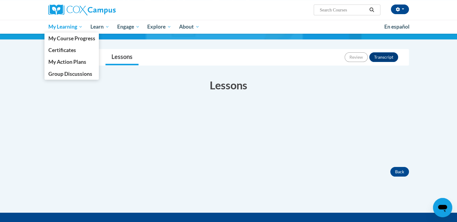
click at [69, 27] on span "My Learning" at bounding box center [65, 26] width 35 height 7
click at [70, 50] on span "Certificates" at bounding box center [62, 50] width 28 height 6
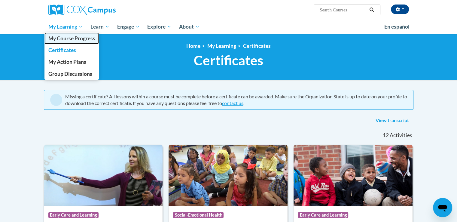
click at [69, 40] on span "My Course Progress" at bounding box center [71, 38] width 47 height 6
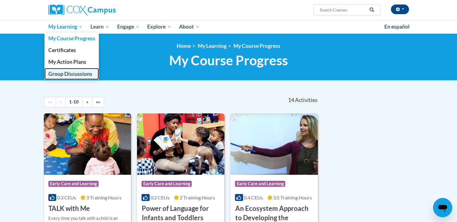
click at [68, 75] on span "Group Discussions" at bounding box center [70, 74] width 44 height 6
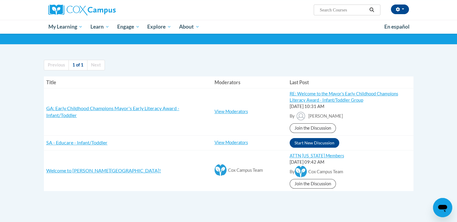
scroll to position [38, 0]
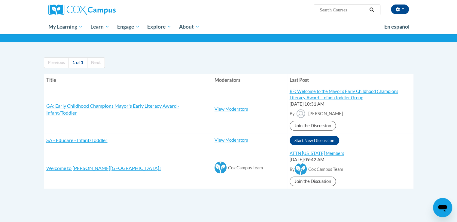
click at [324, 94] on div "RE: Welcome to the Mayor's Early Childhood Champions Literacy Award - Infant/To…" at bounding box center [350, 94] width 121 height 13
click at [326, 100] on div "RE: Welcome to the Mayor's Early Childhood Champions Literacy Award - Infant/To…" at bounding box center [350, 94] width 121 height 13
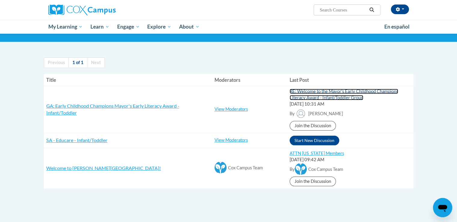
click at [321, 98] on link "RE: Welcome to the Mayor's Early Childhood Champions Literacy Award - Infant/To…" at bounding box center [344, 94] width 109 height 11
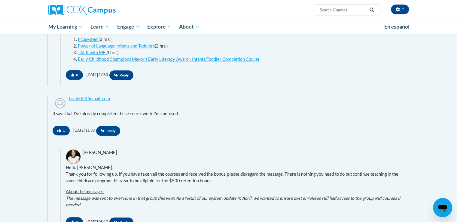
scroll to position [410, 0]
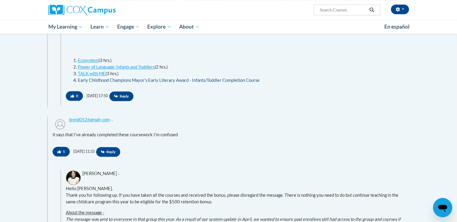
click at [231, 82] on li "Early Childhood Champions Mayor’s Early Literacy Award - Infants/Toddler Comple…" at bounding box center [243, 80] width 331 height 7
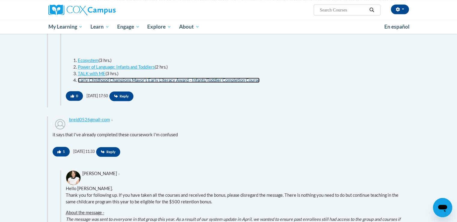
click at [145, 78] on link "Early Childhood Champions Mayor’s Early Literacy Award - Infants/Toddler Comple…" at bounding box center [169, 80] width 182 height 5
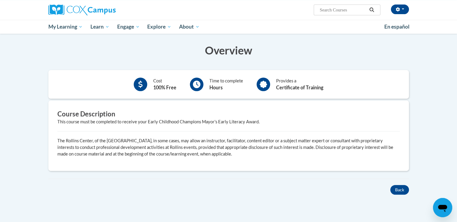
scroll to position [155, 0]
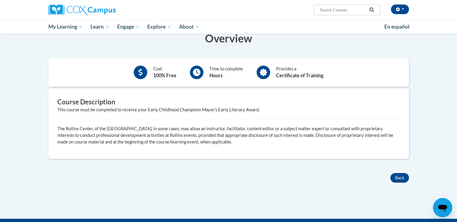
drag, startPoint x: 461, startPoint y: 47, endPoint x: 461, endPoint y: 117, distance: 69.1
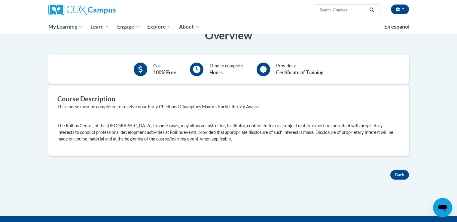
scroll to position [159, 0]
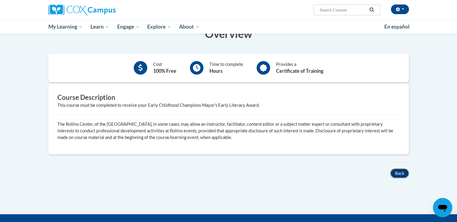
click at [400, 172] on button "Back" at bounding box center [399, 173] width 19 height 10
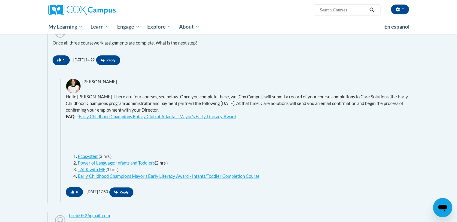
scroll to position [277, 0]
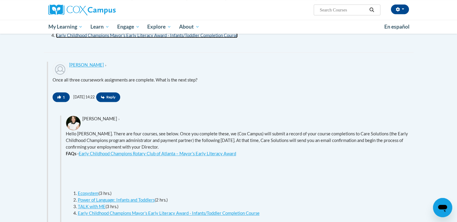
click at [217, 36] on link "Early Childhood Champions Mayor’s Early Literacy Award - Infants/Toddler Comple…" at bounding box center [147, 35] width 182 height 5
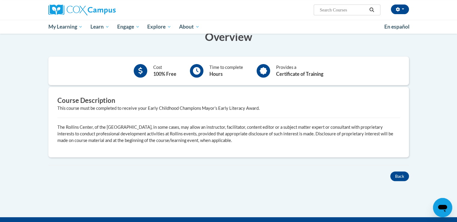
scroll to position [160, 0]
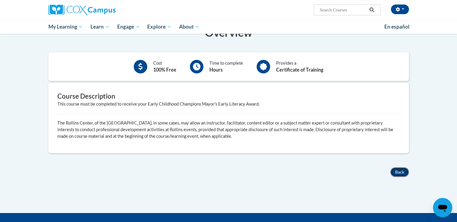
click at [399, 167] on button "Back" at bounding box center [399, 172] width 19 height 10
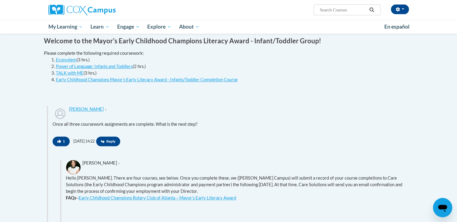
scroll to position [234, 0]
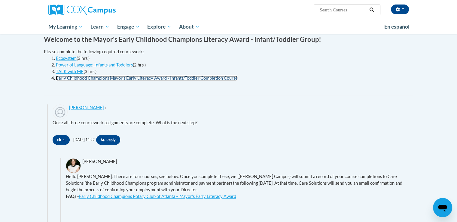
click at [155, 76] on link "Early Childhood Champions Mayor’s Early Literacy Award - Infants/Toddler Comple…" at bounding box center [147, 77] width 182 height 5
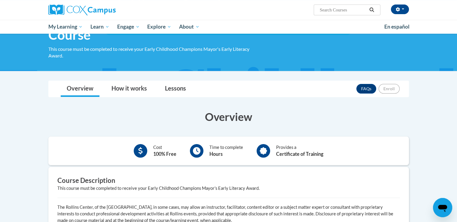
scroll to position [77, 0]
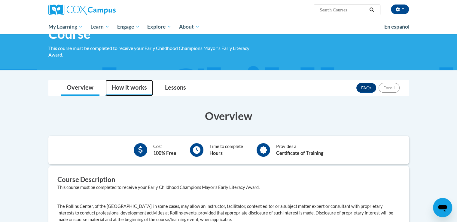
click at [134, 87] on link "How it works" at bounding box center [129, 88] width 47 height 16
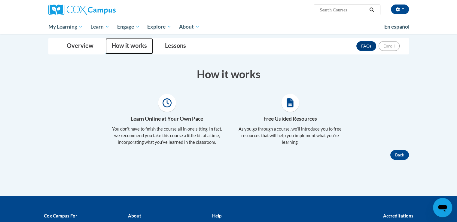
scroll to position [106, 0]
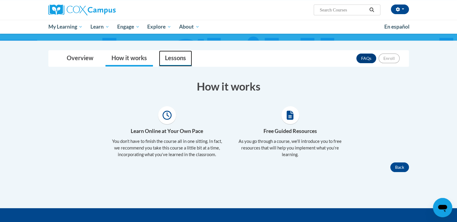
click at [175, 63] on link "Lessons" at bounding box center [175, 58] width 33 height 16
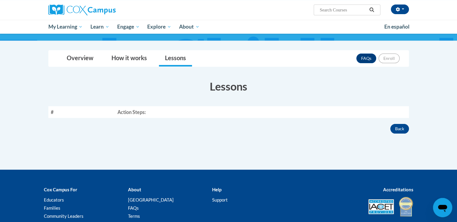
click at [131, 113] on th "Action Steps:" at bounding box center [262, 112] width 294 height 12
click at [408, 126] on button "Back" at bounding box center [399, 129] width 19 height 10
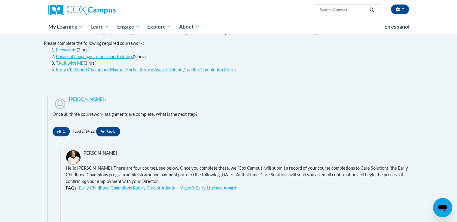
click at [127, 75] on div "Please complete the following required coursework: Ecosystem (3 hrs.) Power of …" at bounding box center [226, 57] width 365 height 42
click at [122, 78] on div "Add Media Bold Italic More Text Align Left Align Center Ordered List More Parag…" at bounding box center [226, 79] width 365 height 3
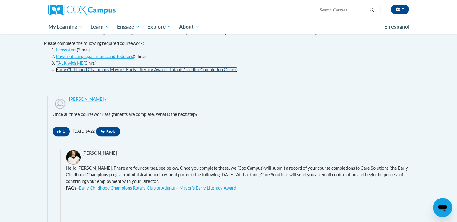
click at [115, 71] on link "Early Childhood Champions Mayor’s Early Literacy Award - Infants/Toddler Comple…" at bounding box center [147, 69] width 182 height 5
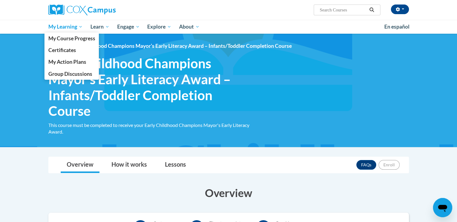
click at [60, 26] on span "My Learning" at bounding box center [65, 26] width 35 height 7
click at [59, 40] on span "My Course Progress" at bounding box center [71, 38] width 47 height 6
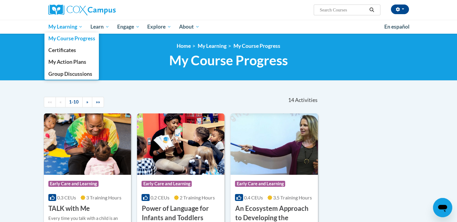
click at [65, 26] on span "My Learning" at bounding box center [65, 26] width 35 height 7
click at [73, 77] on span "Group Discussions" at bounding box center [70, 74] width 44 height 6
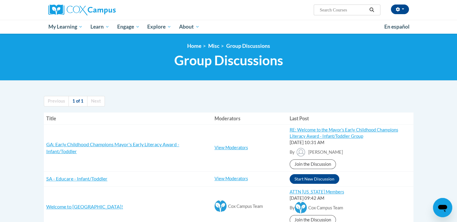
click at [368, 136] on div "RE: Welcome to the Mayor's Early Childhood Champions Literacy Award - Infant/To…" at bounding box center [350, 133] width 121 height 13
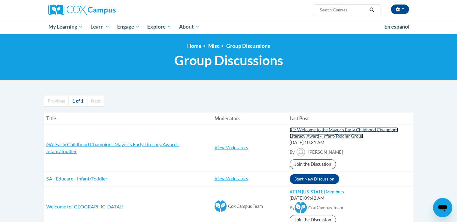
click at [351, 131] on link "RE: Welcome to the Mayor's Early Childhood Champions Literacy Award - Infant/To…" at bounding box center [344, 132] width 109 height 11
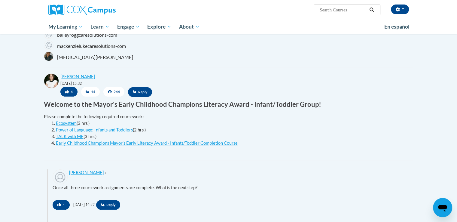
scroll to position [171, 0]
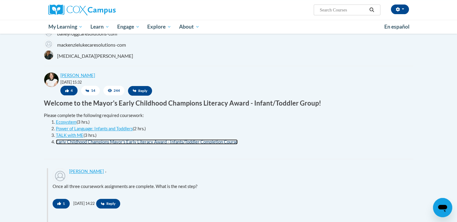
click at [203, 142] on link "Early Childhood Champions Mayor’s Early Literacy Award - Infants/Toddler Comple…" at bounding box center [147, 141] width 182 height 5
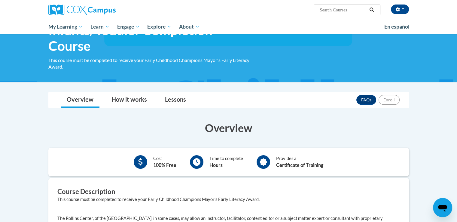
scroll to position [65, 0]
click at [177, 97] on link "Lessons" at bounding box center [175, 100] width 33 height 16
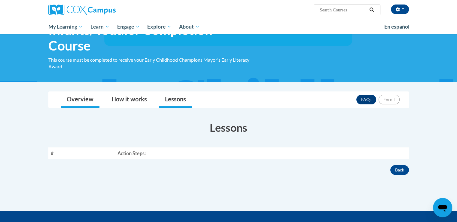
click at [72, 104] on link "Overview" at bounding box center [80, 100] width 39 height 16
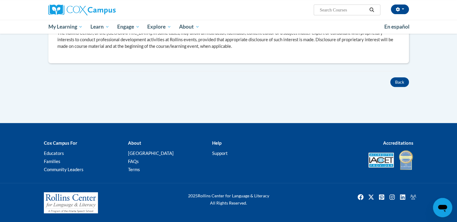
scroll to position [19, 0]
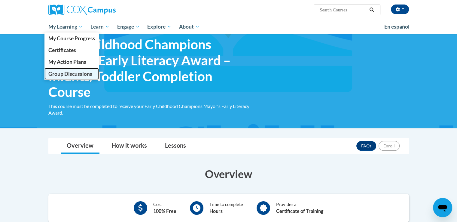
click at [72, 69] on link "Group Discussions" at bounding box center [71, 74] width 55 height 12
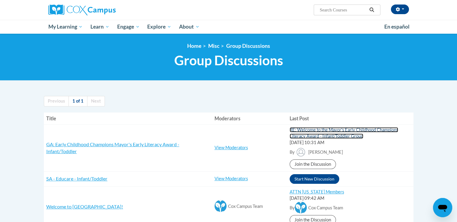
click at [354, 135] on link "RE: Welcome to the Mayor's Early Childhood Champions Literacy Award - Infant/To…" at bounding box center [344, 132] width 109 height 11
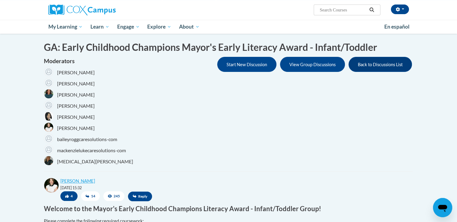
scroll to position [30, 0]
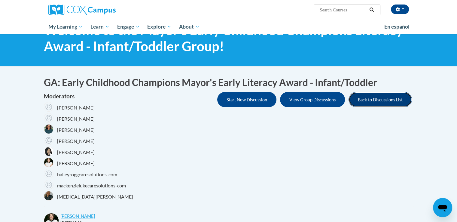
click at [388, 100] on button "Back to Discussions List" at bounding box center [380, 99] width 63 height 15
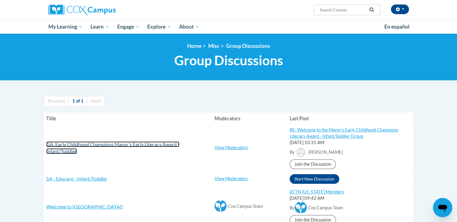
click at [161, 146] on span "GA: Early Childhood Champions Mayor's Early Literacy Award - Infant/Toddler" at bounding box center [112, 147] width 133 height 13
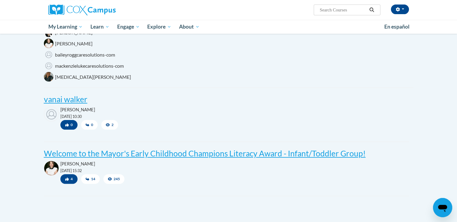
scroll to position [148, 0]
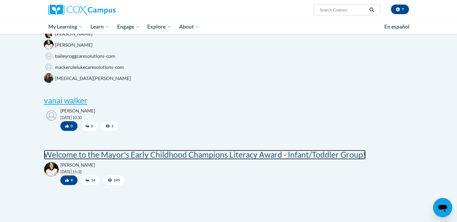
click at [159, 152] on post "Welcome to the Mayor's Early Childhood Champions Literacy Award - Infant/Toddle…" at bounding box center [205, 155] width 322 height 10
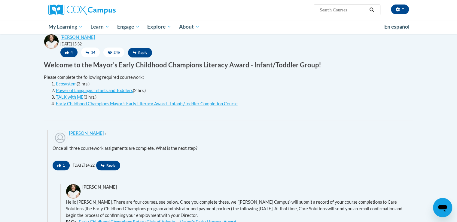
scroll to position [202, 0]
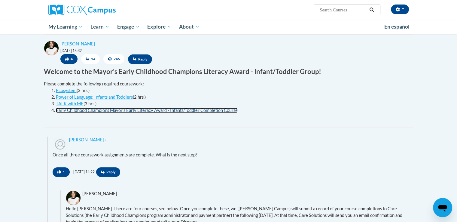
click at [108, 112] on link "Early Childhood Champions Mayor’s Early Literacy Award - Infants/Toddler Comple…" at bounding box center [147, 110] width 182 height 5
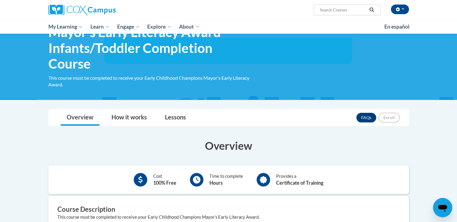
scroll to position [44, 0]
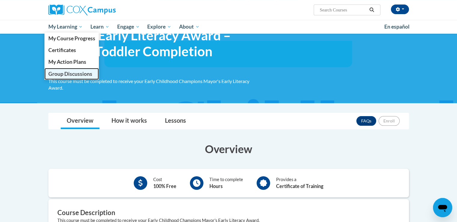
click at [73, 71] on span "Group Discussions" at bounding box center [70, 74] width 44 height 6
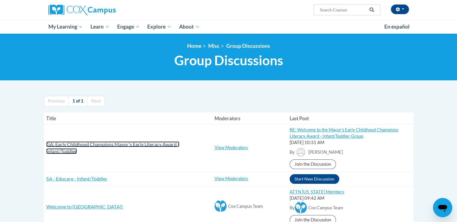
click at [124, 142] on span "GA: Early Childhood Champions Mayor's Early Literacy Award - Infant/Toddler" at bounding box center [112, 147] width 133 height 13
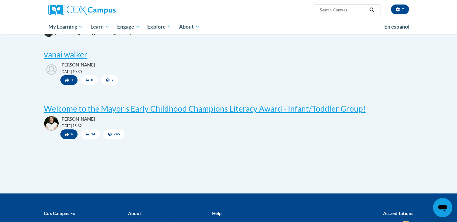
scroll to position [224, 0]
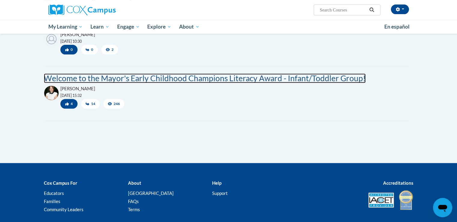
click at [352, 82] on post "Welcome to the Mayor's Early Childhood Champions Literacy Award - Infant/Toddle…" at bounding box center [205, 78] width 322 height 10
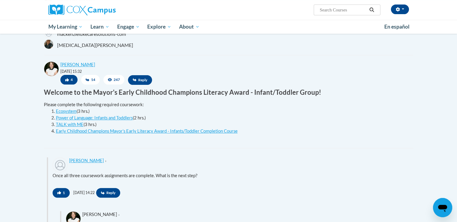
scroll to position [182, 0]
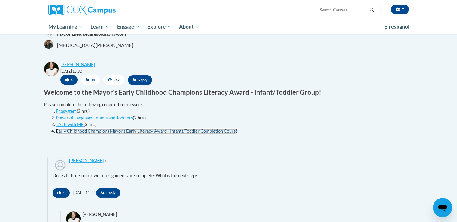
click at [84, 132] on link "Early Childhood Champions Mayor’s Early Literacy Award - Infants/Toddler Comple…" at bounding box center [147, 130] width 182 height 5
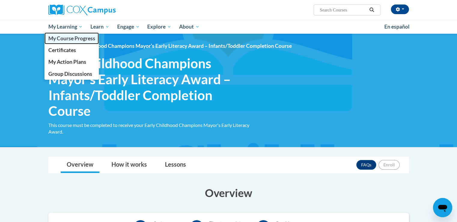
click link "My Course Progress"
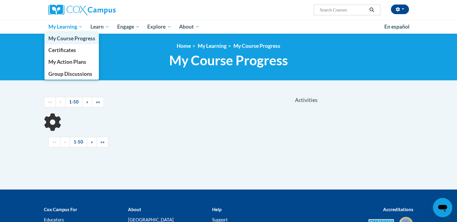
click at [59, 33] on link "My Course Progress" at bounding box center [71, 38] width 55 height 12
click at [53, 33] on link "My Course Progress" at bounding box center [71, 38] width 55 height 12
click at [67, 30] on span "My Learning" at bounding box center [65, 26] width 35 height 7
click at [86, 77] on span "Group Discussions" at bounding box center [70, 74] width 44 height 6
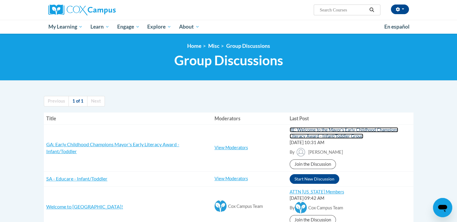
click at [351, 134] on link "RE: Welcome to the Mayor's Early Childhood Champions Literacy Award - Infant/To…" at bounding box center [344, 132] width 109 height 11
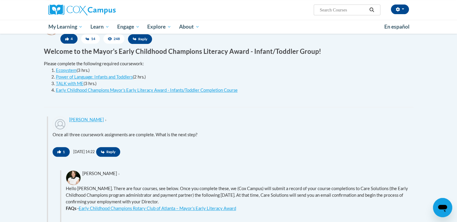
scroll to position [223, 0]
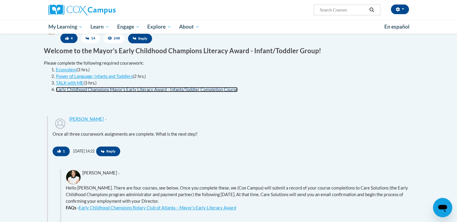
click at [74, 90] on link "Early Childhood Champions Mayor’s Early Literacy Award - Infants/Toddler Comple…" at bounding box center [147, 89] width 182 height 5
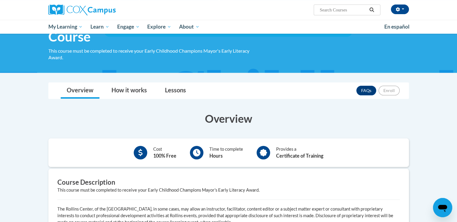
scroll to position [69, 0]
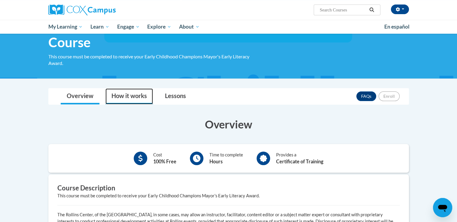
click at [128, 99] on link "How it works" at bounding box center [129, 96] width 47 height 16
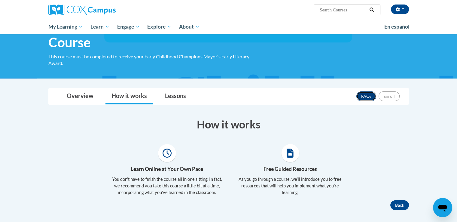
click at [365, 97] on link "FAQs" at bounding box center [367, 96] width 20 height 10
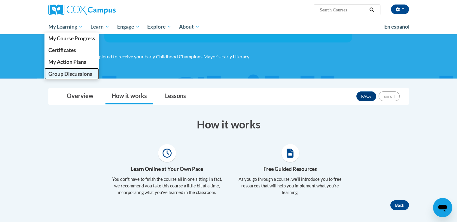
click at [71, 76] on span "Group Discussions" at bounding box center [70, 74] width 44 height 6
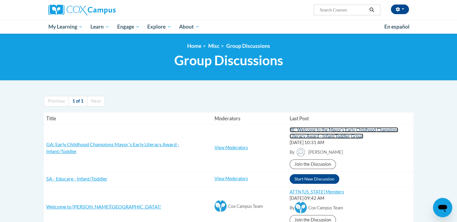
click at [345, 129] on link "RE: Welcome to the Mayor's Early Childhood Champions Literacy Award - Infant/To…" at bounding box center [344, 132] width 109 height 11
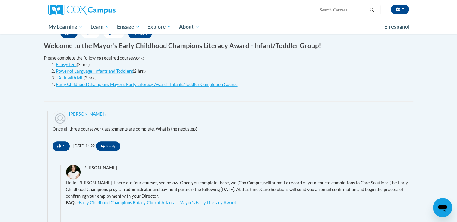
scroll to position [230, 0]
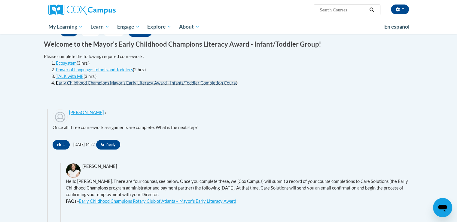
click at [155, 81] on link "Early Childhood Champions Mayor’s Early Literacy Award - Infants/Toddler Comple…" at bounding box center [147, 82] width 182 height 5
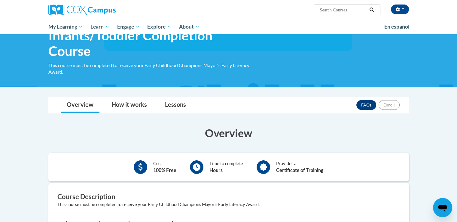
scroll to position [59, 0]
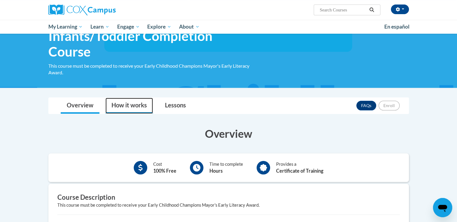
click at [128, 101] on link "How it works" at bounding box center [129, 106] width 47 height 16
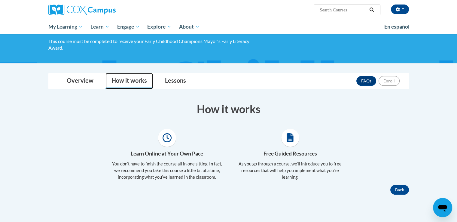
scroll to position [81, 0]
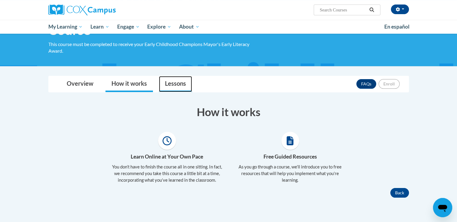
click at [178, 90] on link "Lessons" at bounding box center [175, 84] width 33 height 16
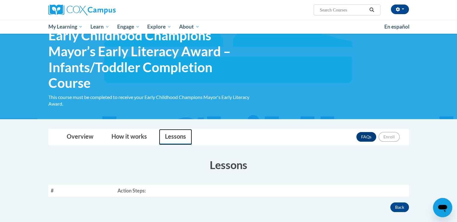
scroll to position [0, 0]
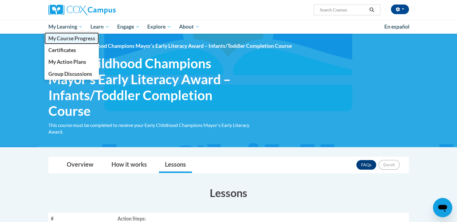
click at [67, 33] on link "My Course Progress" at bounding box center [71, 38] width 55 height 12
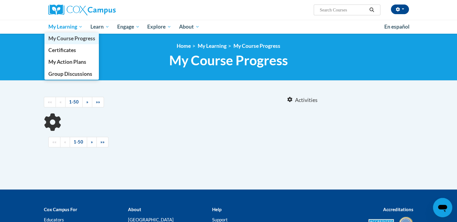
click at [59, 33] on link "My Course Progress" at bounding box center [71, 38] width 55 height 12
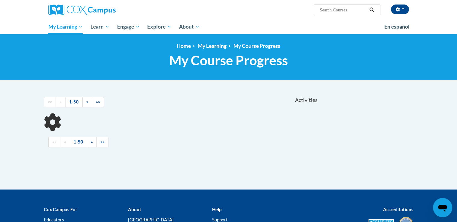
click at [313, 206] on p "Accreditations" at bounding box center [354, 209] width 117 height 7
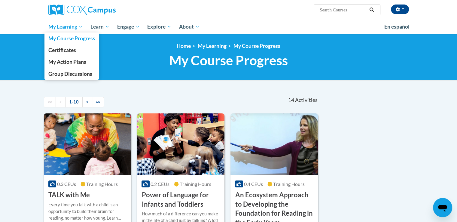
click at [67, 29] on span "My Learning" at bounding box center [65, 26] width 35 height 7
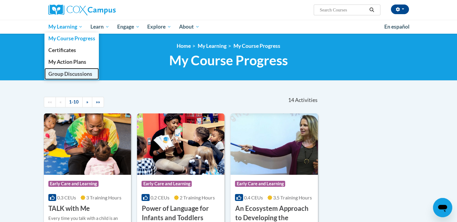
click at [63, 77] on link "Group Discussions" at bounding box center [71, 74] width 55 height 12
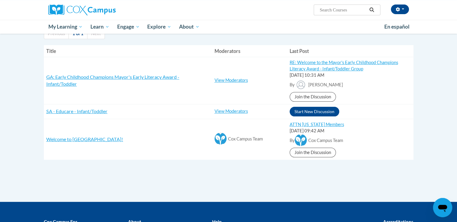
scroll to position [68, 0]
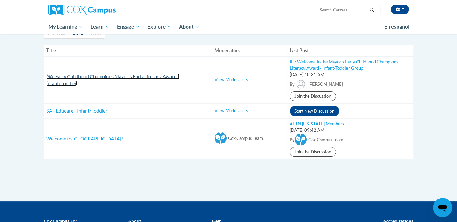
click at [54, 81] on span "GA: Early Childhood Champions Mayor's Early Literacy Award - Infant/Toddler" at bounding box center [112, 79] width 133 height 13
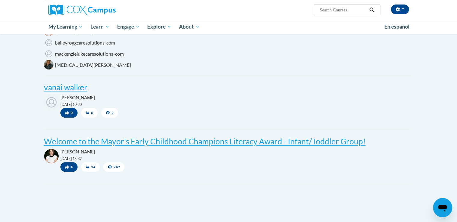
scroll to position [161, 0]
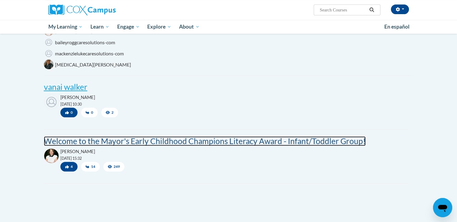
click at [338, 144] on post "Welcome to the Mayor's Early Childhood Champions Literacy Award - Infant/Toddle…" at bounding box center [205, 141] width 322 height 10
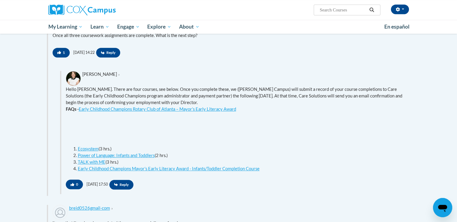
scroll to position [280, 0]
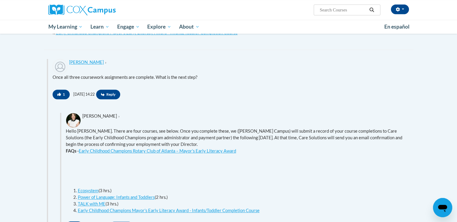
drag, startPoint x: 168, startPoint y: 211, endPoint x: 156, endPoint y: 176, distance: 37.8
click at [156, 176] on div "Hello Eugene. There are four courses, see below. Once you complete these, we (C…" at bounding box center [237, 172] width 343 height 89
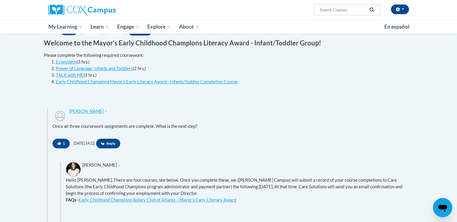
scroll to position [223, 0]
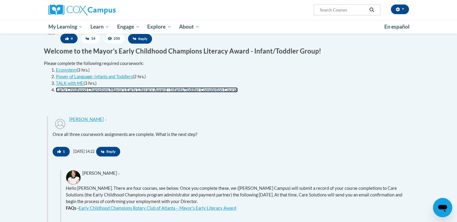
click at [173, 90] on link "Early Childhood Champions Mayor’s Early Literacy Award - Infants/Toddler Comple…" at bounding box center [147, 89] width 182 height 5
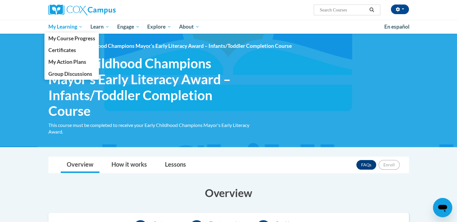
click at [68, 29] on span "My Learning" at bounding box center [65, 26] width 35 height 7
click at [86, 78] on link "Group Discussions" at bounding box center [71, 74] width 55 height 12
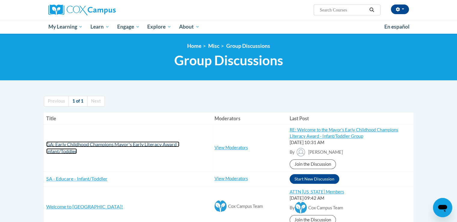
click at [55, 150] on span "GA: Early Childhood Champions Mayor's Early Literacy Award - Infant/Toddler" at bounding box center [112, 147] width 133 height 13
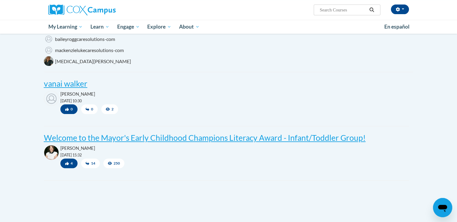
scroll to position [165, 0]
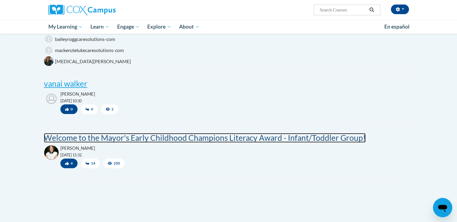
click at [358, 142] on post "Welcome to the Mayor's Early Childhood Champions Literacy Award - Infant/Toddle…" at bounding box center [205, 138] width 322 height 10
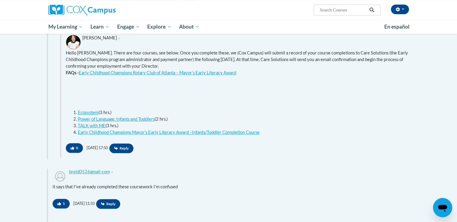
scroll to position [352, 0]
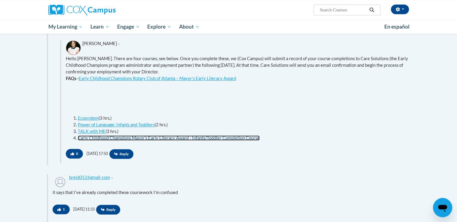
click at [245, 139] on link "Early Childhood Champions Mayor’s Early Literacy Award - Infants/Toddler Comple…" at bounding box center [169, 137] width 182 height 5
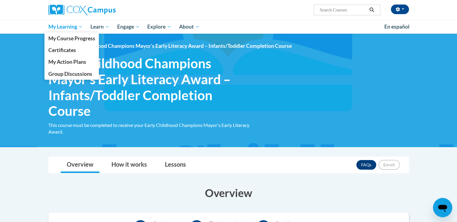
click at [72, 26] on span "My Learning" at bounding box center [65, 26] width 35 height 7
click at [87, 75] on span "Group Discussions" at bounding box center [70, 74] width 44 height 6
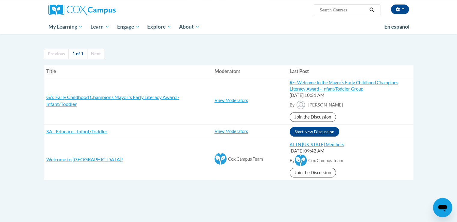
scroll to position [47, 0]
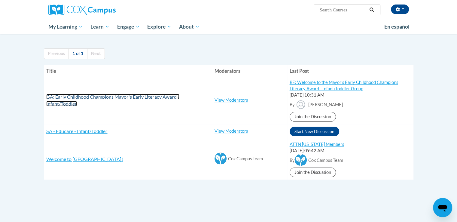
click at [55, 101] on span "GA: Early Childhood Champions Mayor's Early Literacy Award - Infant/Toddler" at bounding box center [112, 100] width 133 height 13
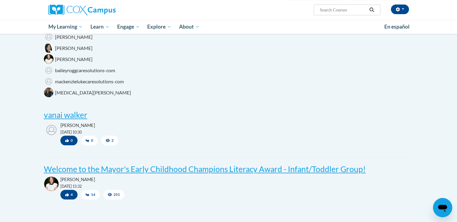
scroll to position [133, 0]
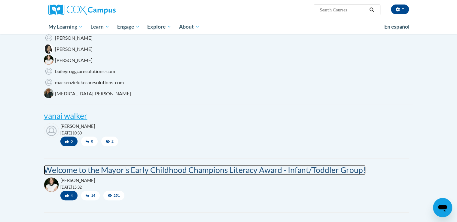
click at [333, 173] on post "Welcome to the Mayor's Early Childhood Champions Literacy Award - Infant/Toddle…" at bounding box center [205, 170] width 322 height 10
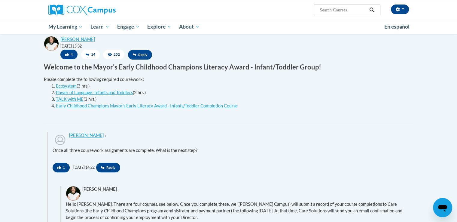
scroll to position [207, 0]
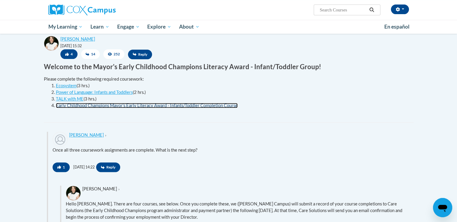
click at [59, 106] on link "Early Childhood Champions Mayor’s Early Literacy Award - Infants/Toddler Comple…" at bounding box center [147, 105] width 182 height 5
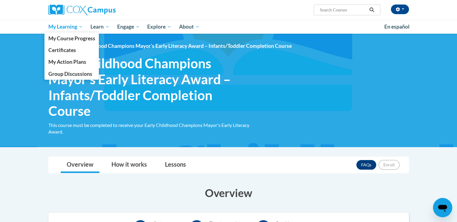
click at [71, 28] on span "My Learning" at bounding box center [65, 26] width 35 height 7
click at [85, 77] on link "Group Discussions" at bounding box center [71, 74] width 55 height 12
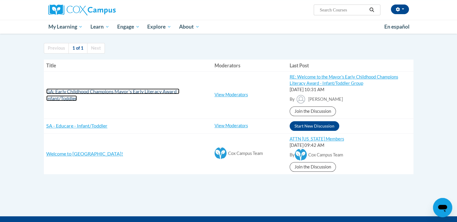
click at [49, 99] on span "GA: Early Childhood Champions Mayor's Early Literacy Award - Infant/Toddler" at bounding box center [112, 94] width 133 height 13
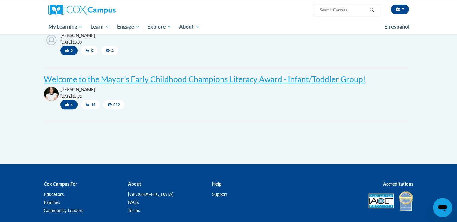
scroll to position [202, 0]
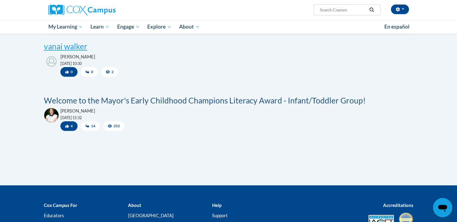
click at [354, 99] on post "Welcome to the Mayor's Early Childhood Champions Literacy Award - Infant/Toddle…" at bounding box center [205, 101] width 322 height 10
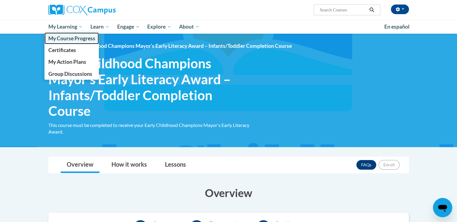
click at [63, 33] on link "My Course Progress" at bounding box center [71, 38] width 55 height 12
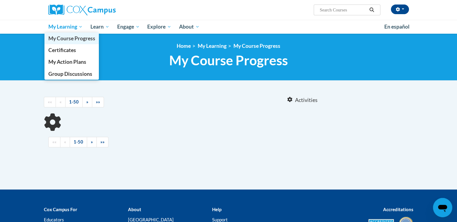
click at [55, 33] on link "My Course Progress" at bounding box center [71, 38] width 55 height 12
click at [60, 25] on span "My Learning" at bounding box center [65, 26] width 35 height 7
click at [56, 76] on span "Group Discussions" at bounding box center [70, 74] width 44 height 6
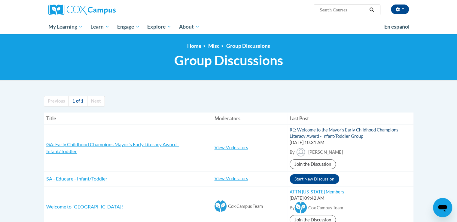
click at [354, 132] on link "RE: Welcome to the Mayor's Early Childhood Champions Literacy Award - Infant/To…" at bounding box center [344, 132] width 109 height 11
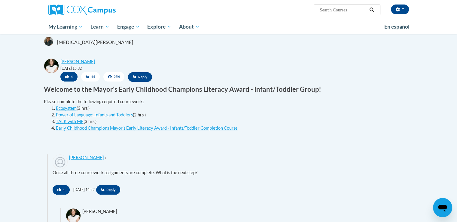
scroll to position [186, 0]
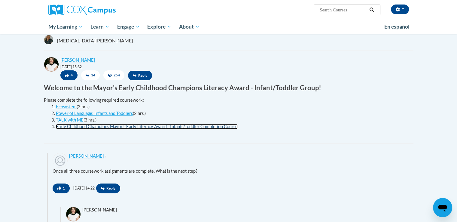
click at [73, 128] on link "Early Childhood Champions Mayor’s Early Literacy Award - Infants/Toddler Comple…" at bounding box center [147, 126] width 182 height 5
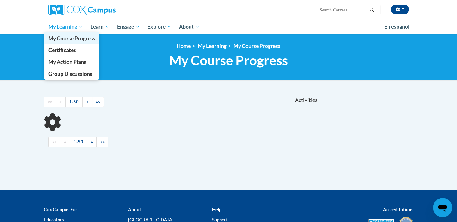
click at [60, 33] on link "My Course Progress" at bounding box center [71, 38] width 55 height 12
click at [58, 29] on span "My Learning" at bounding box center [65, 26] width 35 height 7
click at [71, 76] on span "Group Discussions" at bounding box center [70, 74] width 44 height 6
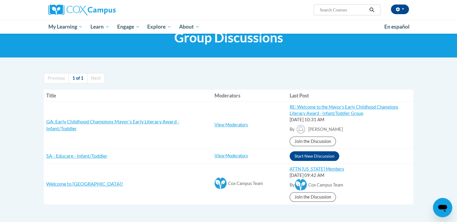
scroll to position [24, 0]
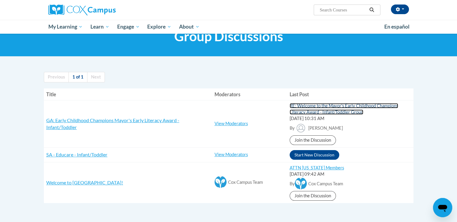
click at [368, 107] on link "RE: Welcome to the Mayor's Early Childhood Champions Literacy Award - Infant/To…" at bounding box center [344, 108] width 109 height 11
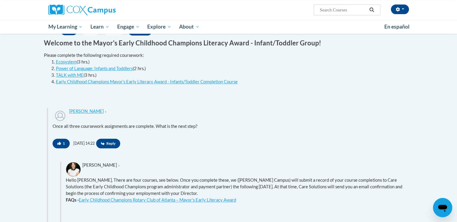
scroll to position [231, 0]
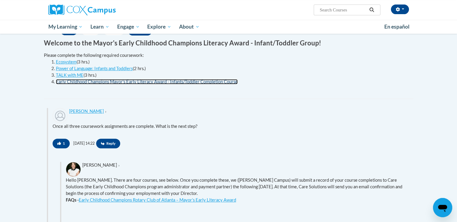
click at [226, 83] on link "Early Childhood Champions Mayor’s Early Literacy Award - Infants/Toddler Comple…" at bounding box center [147, 81] width 182 height 5
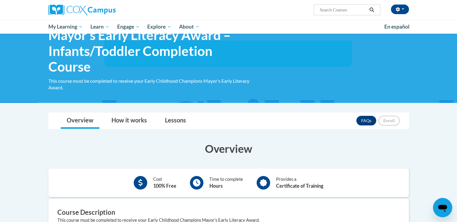
scroll to position [43, 0]
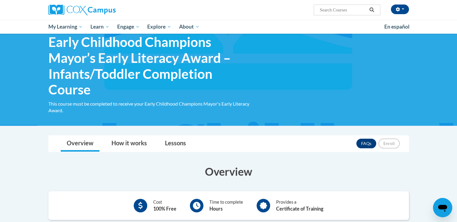
scroll to position [21, 0]
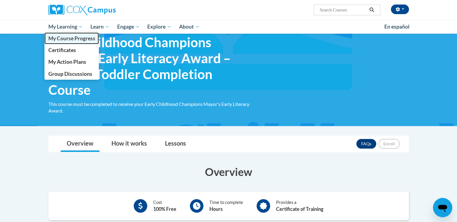
click at [59, 33] on link "My Course Progress" at bounding box center [71, 38] width 55 height 12
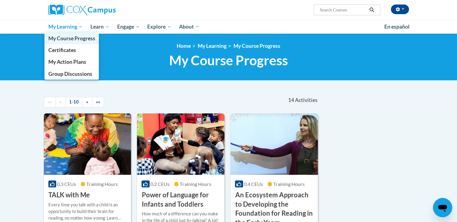
click at [58, 33] on link "My Course Progress" at bounding box center [71, 38] width 55 height 12
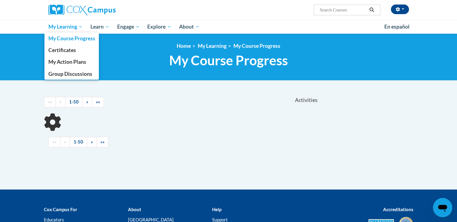
click at [48, 30] on span "My Learning" at bounding box center [65, 26] width 35 height 7
click at [70, 78] on link "Group Discussions" at bounding box center [71, 74] width 55 height 12
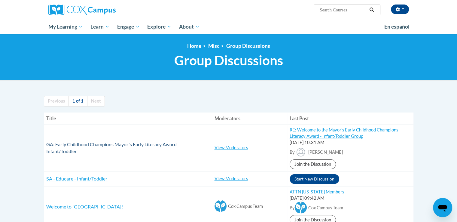
click at [67, 143] on span "GA: Early Childhood Champions Mayor's Early Literacy Award - Infant/Toddler" at bounding box center [112, 147] width 133 height 13
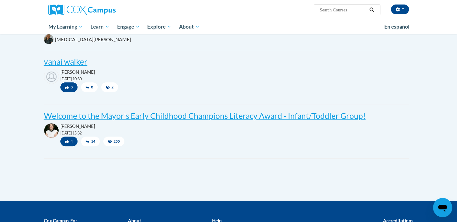
scroll to position [188, 0]
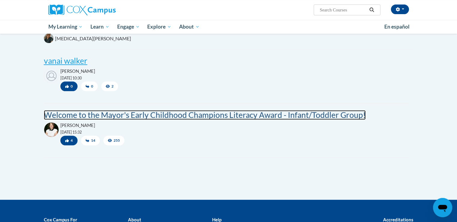
click at [54, 119] on post "Welcome to the Mayor's Early Childhood Champions Literacy Award - Infant/Toddle…" at bounding box center [205, 115] width 322 height 10
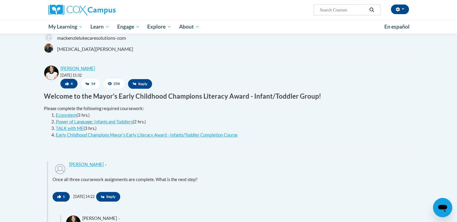
scroll to position [181, 0]
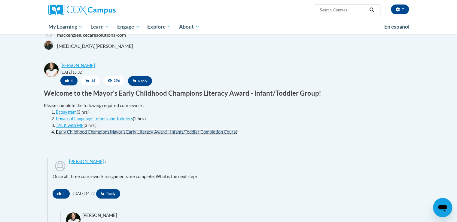
click at [78, 133] on link "Early Childhood Champions Mayor’s Early Literacy Award - Infants/Toddler Comple…" at bounding box center [147, 131] width 182 height 5
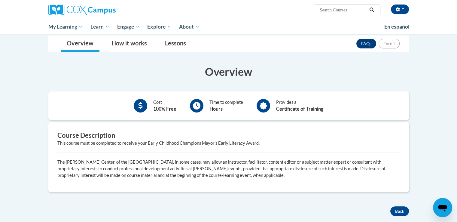
scroll to position [121, 0]
click at [406, 213] on button "Back" at bounding box center [399, 212] width 19 height 10
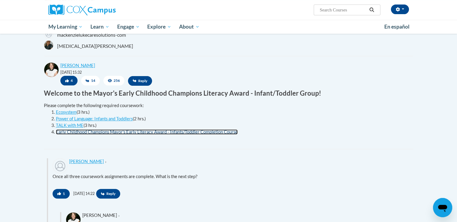
click at [62, 133] on link "Early Childhood Champions Mayor’s Early Literacy Award - Infants/Toddler Comple…" at bounding box center [147, 131] width 182 height 5
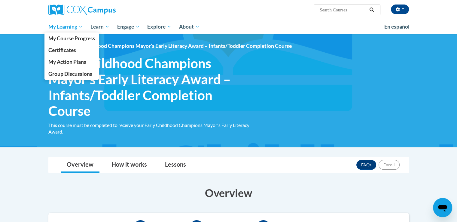
click at [60, 30] on span "My Learning" at bounding box center [65, 26] width 35 height 7
click at [67, 75] on span "Group Discussions" at bounding box center [70, 74] width 44 height 6
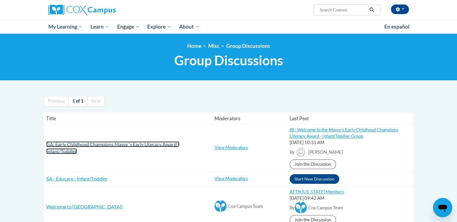
click at [116, 145] on span "GA: Early Childhood Champions Mayor's Early Literacy Award - Infant/Toddler" at bounding box center [112, 147] width 133 height 13
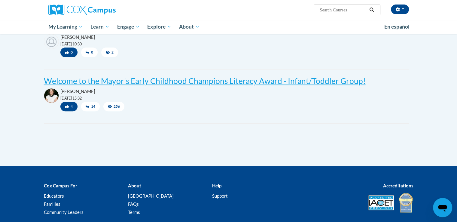
scroll to position [234, 0]
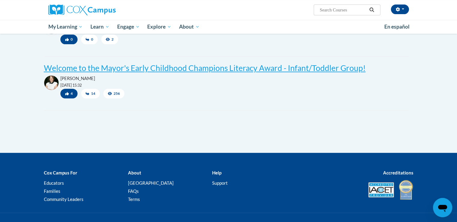
click at [347, 59] on div "[PERSON_NAME] [DATE] 10:30 0 0 2 Reply" at bounding box center [226, 41] width 374 height 41
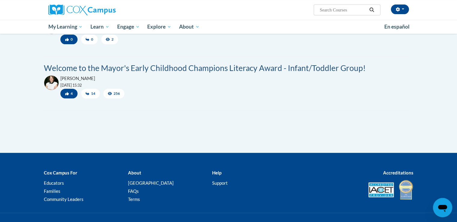
click at [355, 67] on post "Welcome to the Mayor's Early Childhood Champions Literacy Award - Infant/Toddle…" at bounding box center [205, 68] width 322 height 10
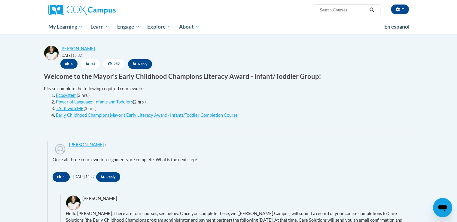
scroll to position [200, 0]
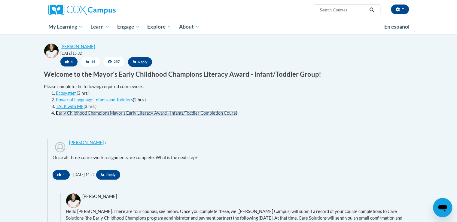
click at [228, 114] on link "Early Childhood Champions Mayor’s Early Literacy Award - Infants/Toddler Comple…" at bounding box center [147, 112] width 182 height 5
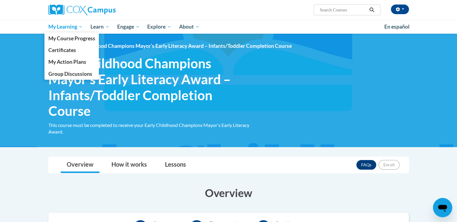
click at [77, 28] on span "My Learning" at bounding box center [65, 26] width 35 height 7
click at [83, 76] on span "Group Discussions" at bounding box center [70, 74] width 44 height 6
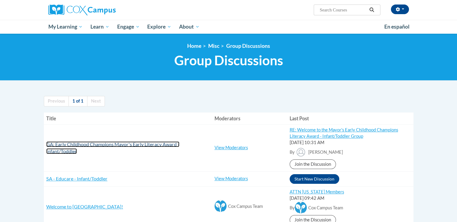
click at [132, 147] on span "GA: Early Childhood Champions Mayor's Early Literacy Award - Infant/Toddler" at bounding box center [112, 147] width 133 height 13
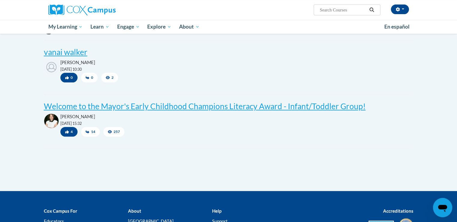
scroll to position [197, 0]
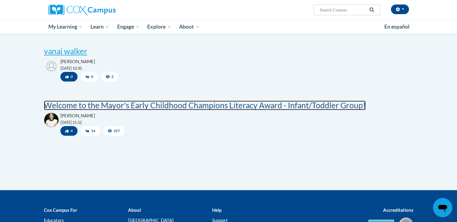
click at [338, 109] on post "Welcome to the Mayor's Early Childhood Champions Literacy Award - Infant/Toddle…" at bounding box center [205, 105] width 322 height 10
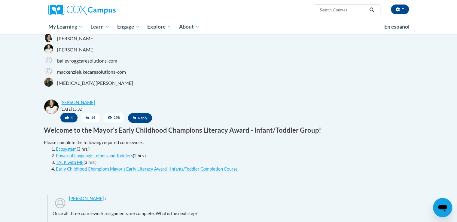
scroll to position [149, 0]
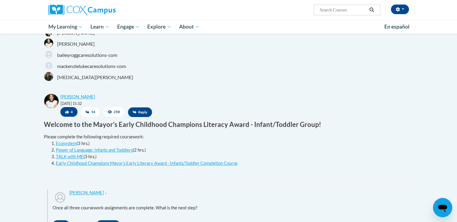
click at [225, 157] on li "TALK with ME (3 hrs.)" at bounding box center [232, 156] width 353 height 7
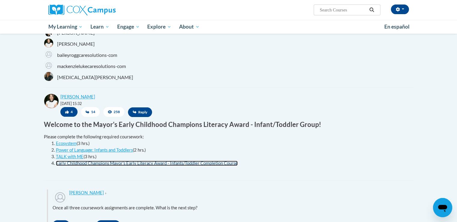
click at [231, 162] on link "Early Childhood Champions Mayor’s Early Literacy Award - Infants/Toddler Comple…" at bounding box center [147, 163] width 182 height 5
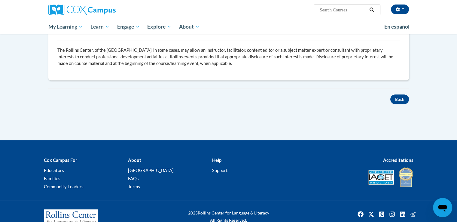
scroll to position [250, 0]
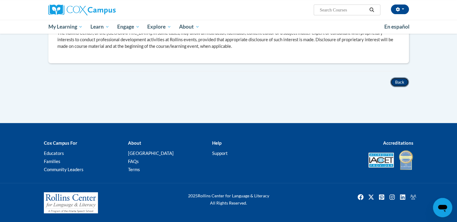
click at [404, 85] on button "Back" at bounding box center [399, 82] width 19 height 10
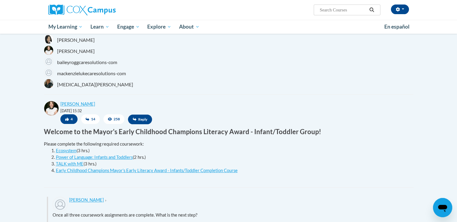
scroll to position [107, 0]
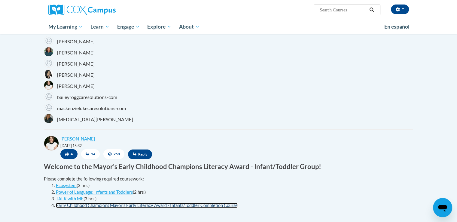
click at [233, 205] on link "Early Childhood Champions Mayor’s Early Literacy Award - Infants/Toddler Comple…" at bounding box center [147, 205] width 182 height 5
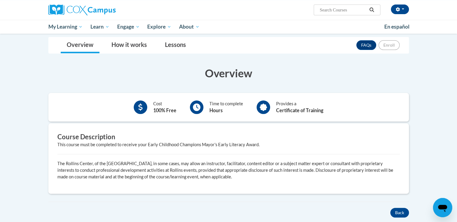
scroll to position [119, 0]
click at [401, 215] on button "Back" at bounding box center [399, 213] width 19 height 10
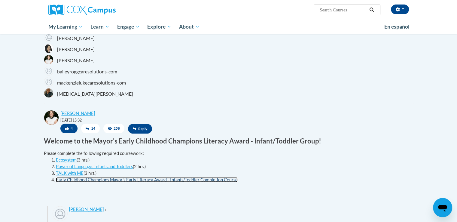
click at [235, 181] on link "Early Childhood Champions Mayor’s Early Literacy Award - Infants/Toddler Comple…" at bounding box center [147, 179] width 182 height 5
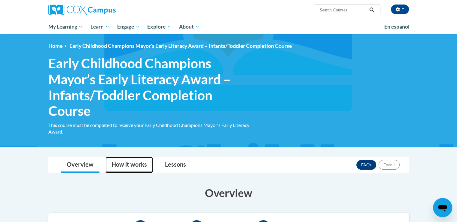
click at [135, 165] on link "How it works" at bounding box center [129, 165] width 47 height 16
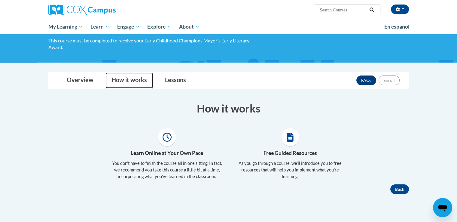
scroll to position [78, 0]
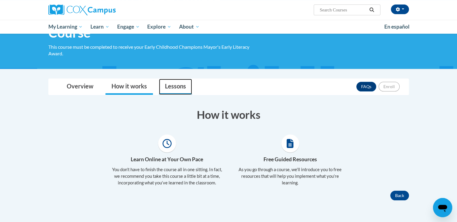
click at [178, 85] on link "Lessons" at bounding box center [175, 87] width 33 height 16
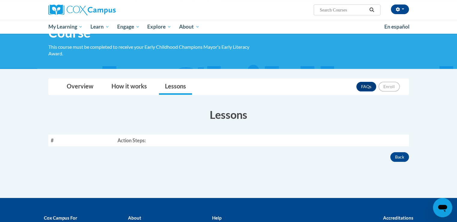
click at [51, 142] on th "#" at bounding box center [81, 140] width 67 height 12
click at [64, 83] on link "Overview" at bounding box center [80, 87] width 39 height 16
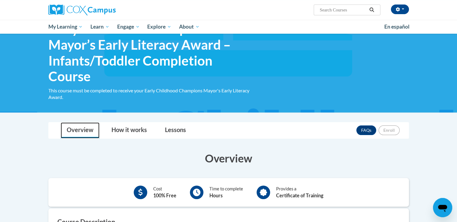
scroll to position [33, 0]
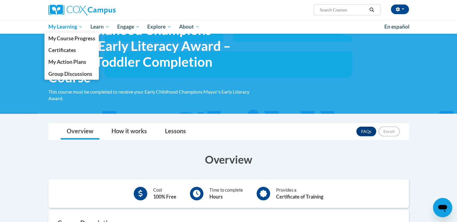
click at [72, 26] on span "My Learning" at bounding box center [65, 26] width 35 height 7
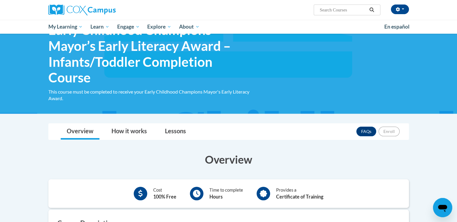
click at [85, 78] on span "Early Childhood Champions Mayor’s Early Literacy Award – Infants/Toddler Comple…" at bounding box center [151, 53] width 207 height 63
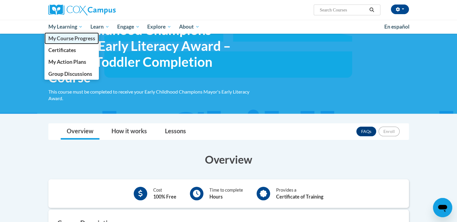
click at [69, 33] on link "My Course Progress" at bounding box center [71, 38] width 55 height 12
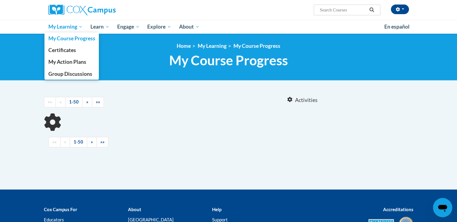
click at [75, 29] on span "My Learning" at bounding box center [65, 26] width 35 height 7
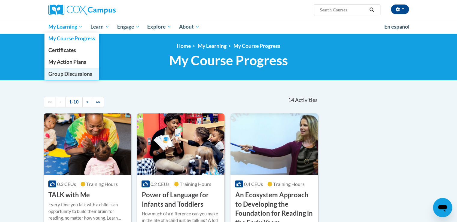
click at [86, 75] on span "Group Discussions" at bounding box center [70, 74] width 44 height 6
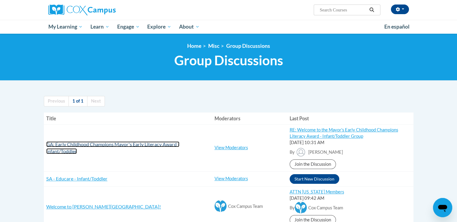
click at [63, 145] on span "GA: Early Childhood Champions Mayor's Early Literacy Award - Infant/Toddler" at bounding box center [112, 147] width 133 height 13
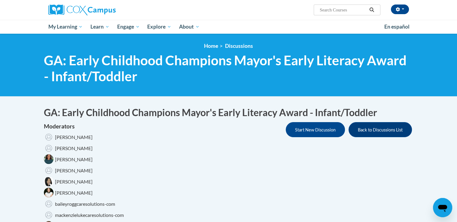
click at [346, 188] on div "Moderators Zehra Ozturk Beryl Otumfuor Shonta Lyons Samantha Murillo Toki Singh…" at bounding box center [229, 177] width 370 height 110
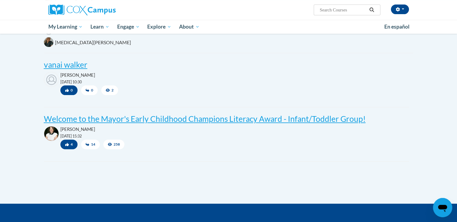
scroll to position [186, 0]
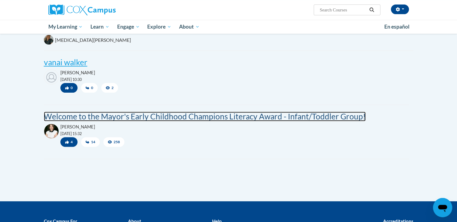
click at [52, 120] on post "Welcome to the Mayor's Early Childhood Champions Literacy Award - Infant/Toddle…" at bounding box center [205, 117] width 322 height 10
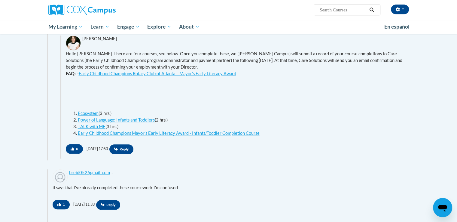
scroll to position [360, 0]
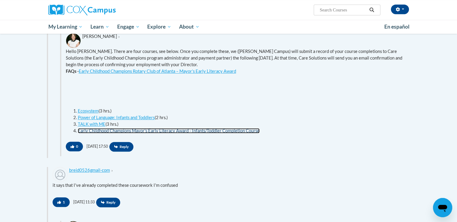
click at [245, 132] on link "Early Childhood Champions Mayor’s Early Literacy Award - Infants/Toddler Comple…" at bounding box center [169, 130] width 182 height 5
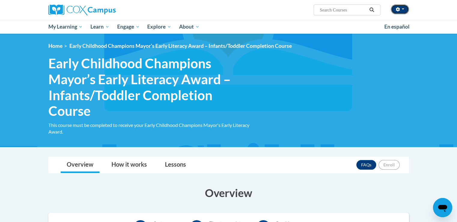
click at [399, 11] on icon "button" at bounding box center [398, 9] width 4 height 4
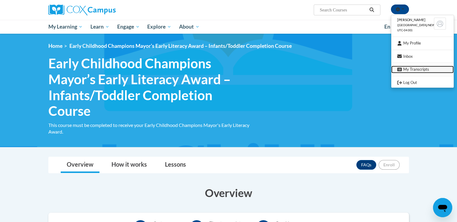
click at [422, 69] on link "My Transcripts" at bounding box center [422, 70] width 63 height 8
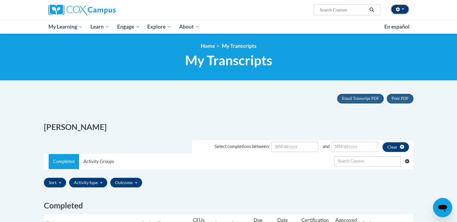
click at [403, 10] on button "button" at bounding box center [400, 10] width 18 height 10
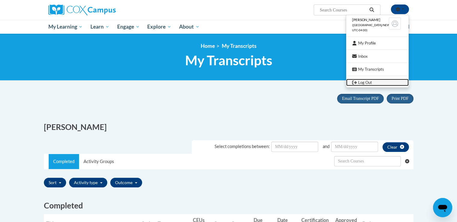
click at [372, 84] on link "Log Out" at bounding box center [377, 83] width 63 height 8
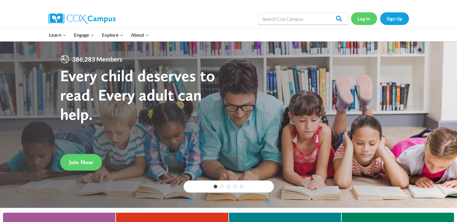
click at [361, 18] on link "Log In" at bounding box center [364, 18] width 26 height 12
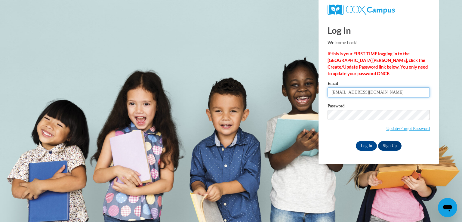
click at [345, 88] on input "[EMAIL_ADDRESS][DOMAIN_NAME]" at bounding box center [378, 92] width 102 height 10
click at [378, 94] on input "@shelteringarmsforkids.com" at bounding box center [378, 92] width 102 height 10
type input "[EMAIL_ADDRESS][DOMAIN_NAME]"
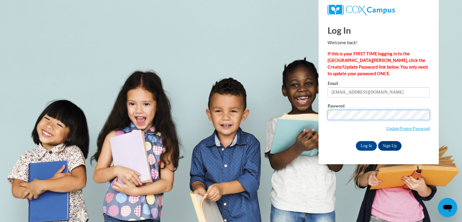
click at [356, 141] on input "Log In" at bounding box center [366, 146] width 21 height 10
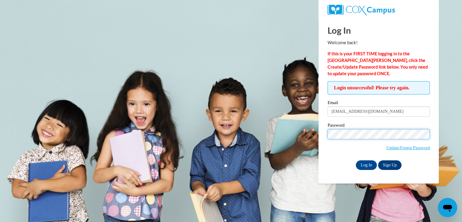
click at [356, 160] on input "Log In" at bounding box center [366, 165] width 21 height 10
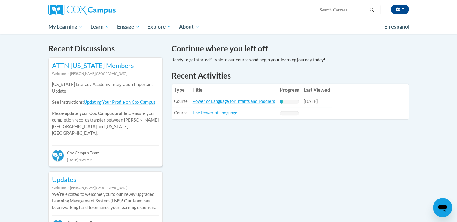
scroll to position [173, 0]
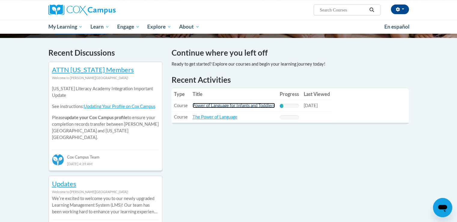
click at [227, 106] on link "Power of Language for Infants and Toddlers" at bounding box center [234, 105] width 82 height 5
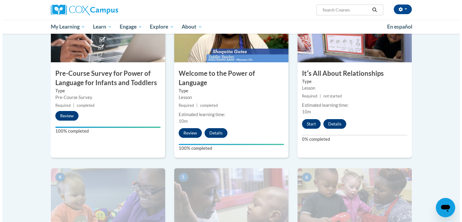
scroll to position [155, 0]
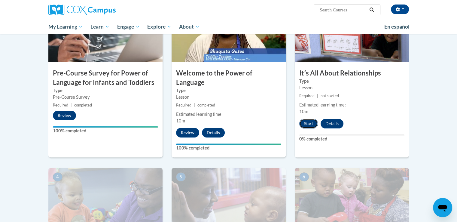
click at [305, 125] on button "Start" at bounding box center [308, 124] width 19 height 10
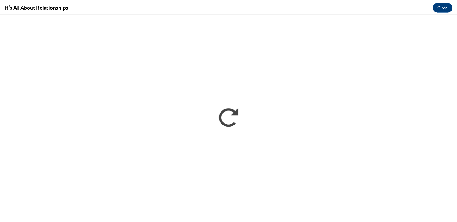
scroll to position [0, 0]
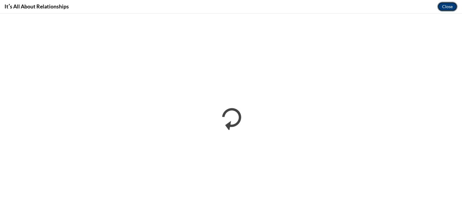
click at [445, 9] on button "Close" at bounding box center [447, 7] width 20 height 10
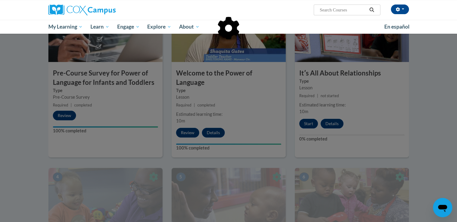
click at [445, 9] on div "Jasmine Dyer (America/New_York UTC-04:00) My Profile Inbox My Transcripts Log O…" at bounding box center [228, 17] width 457 height 34
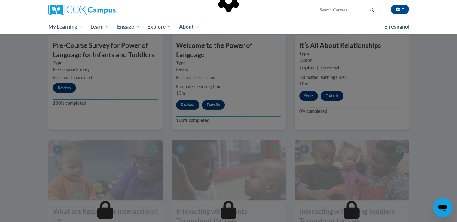
scroll to position [184, 0]
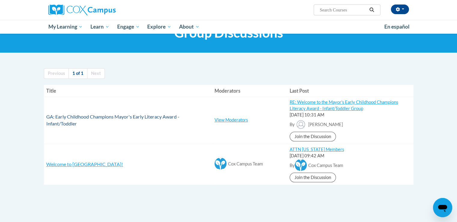
scroll to position [30, 0]
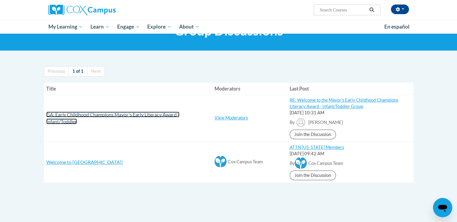
click at [121, 115] on span "GA: Early Childhood Champions Mayor's Early Literacy Award - Infant/Toddler" at bounding box center [112, 118] width 133 height 13
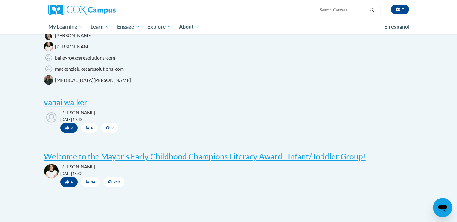
scroll to position [145, 0]
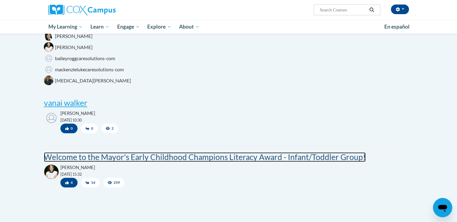
click at [133, 158] on post "Welcome to the Mayor's Early Childhood Champions Literacy Award - Infant/Toddle…" at bounding box center [205, 157] width 322 height 10
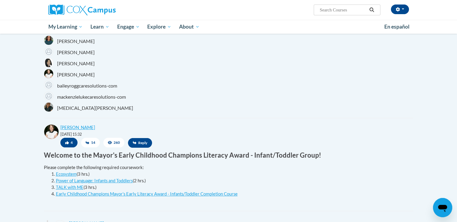
scroll to position [118, 0]
